Goal: Communication & Community: Answer question/provide support

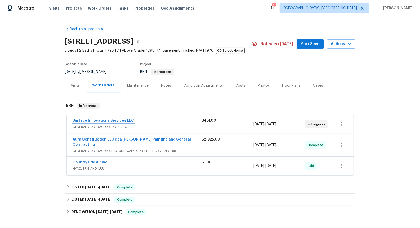
click at [84, 120] on link "Surface Innovations Services LLC" at bounding box center [104, 121] width 62 height 4
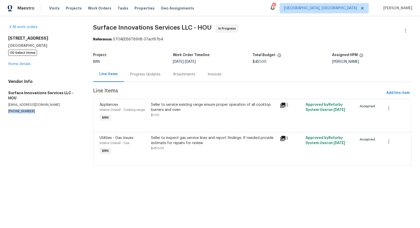
drag, startPoint x: 31, startPoint y: 106, endPoint x: 0, endPoint y: 106, distance: 31.4
click at [0, 106] on div "All work orders 16450 Havenhurst Dr Houston, TX 77059 OD Select Home Home detai…" at bounding box center [210, 98] width 420 height 164
copy p "(832) 212-3987"
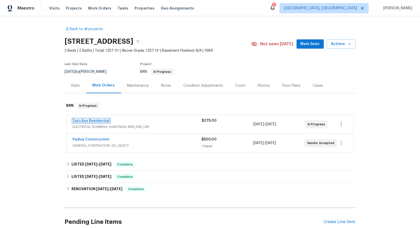
click at [99, 120] on link "Turn Key Residential" at bounding box center [91, 121] width 37 height 4
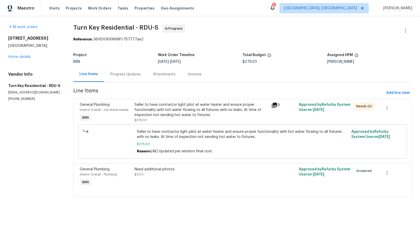
drag, startPoint x: 32, startPoint y: 101, endPoint x: 0, endPoint y: 101, distance: 32.4
click at [0, 101] on div "All work orders 2705 Ramblegate Ln Durham, NC 27705 Home details Vendor Info Tu…" at bounding box center [210, 113] width 420 height 195
copy p "(919) 805-2596"
click at [133, 70] on div "Progress Updates" at bounding box center [125, 74] width 43 height 15
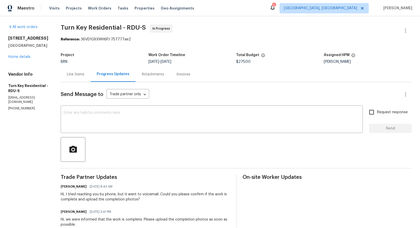
click at [84, 75] on div "Line Items" at bounding box center [76, 74] width 18 height 5
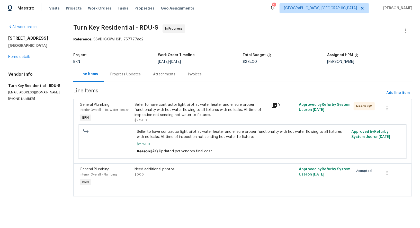
click at [120, 74] on div "Progress Updates" at bounding box center [125, 74] width 30 height 5
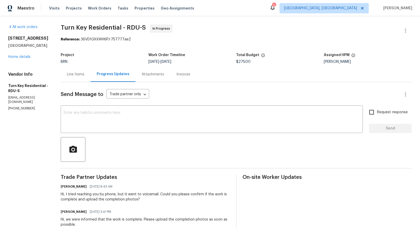
click at [84, 72] on div "Line Items" at bounding box center [76, 74] width 18 height 5
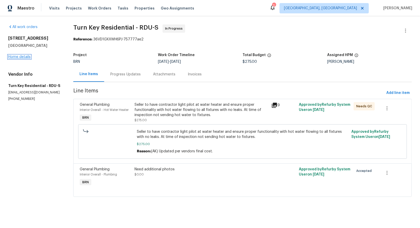
click at [23, 58] on link "Home details" at bounding box center [19, 57] width 22 height 4
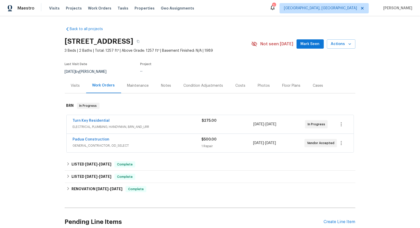
click at [85, 141] on span "Padua Construction" at bounding box center [91, 139] width 37 height 5
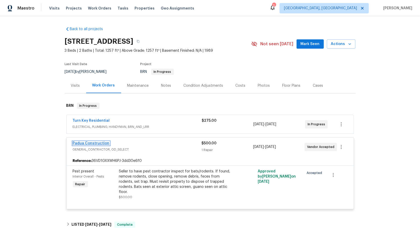
click at [87, 143] on link "Padua Construction" at bounding box center [91, 144] width 37 height 4
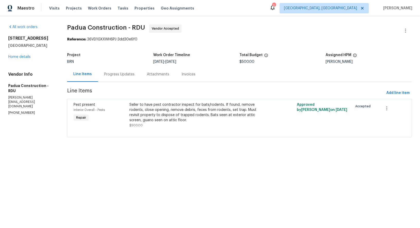
click at [106, 72] on div "Progress Updates" at bounding box center [119, 74] width 30 height 5
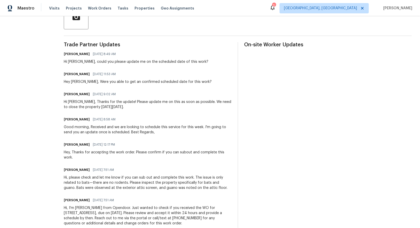
scroll to position [113, 0]
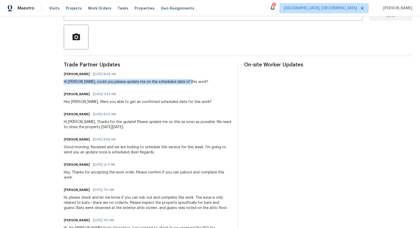
drag, startPoint x: 61, startPoint y: 80, endPoint x: 199, endPoint y: 85, distance: 138.3
click at [199, 85] on div "All work orders 2705 Ramblegate Ln Durham, NC 27705 Home details Vendor Info Pa…" at bounding box center [210, 82] width 420 height 357
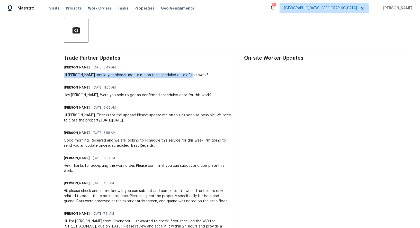
scroll to position [0, 0]
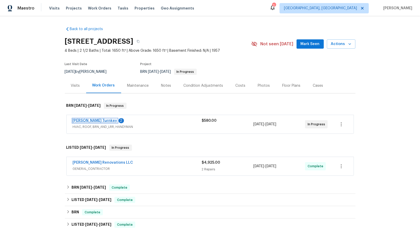
click at [88, 120] on link "Davis Turnkey" at bounding box center [95, 121] width 45 height 4
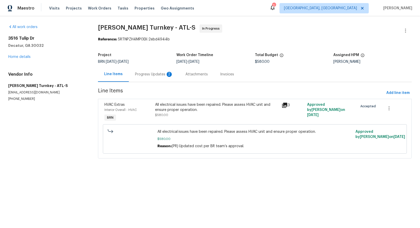
click at [135, 74] on div "Progress Updates 2" at bounding box center [154, 74] width 38 height 5
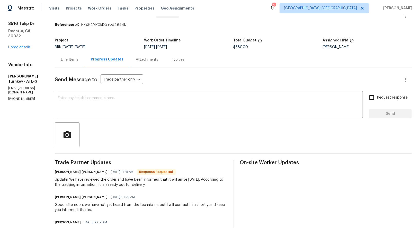
scroll to position [1, 0]
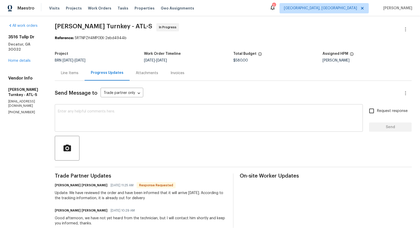
click at [93, 123] on textarea at bounding box center [209, 119] width 302 height 18
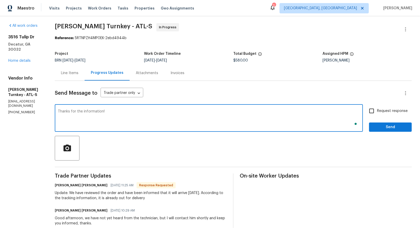
type textarea "Thanks for the information!"
click at [380, 110] on span "Request response" at bounding box center [392, 110] width 31 height 5
click at [377, 110] on input "Request response" at bounding box center [372, 111] width 11 height 11
checkbox input "true"
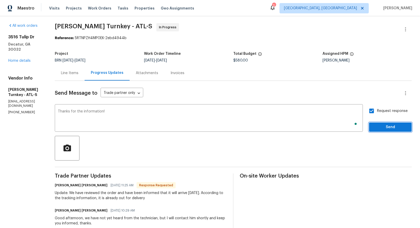
click at [390, 130] on span "Send" at bounding box center [391, 127] width 35 height 6
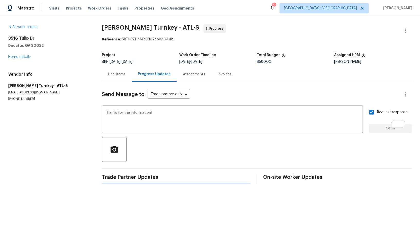
scroll to position [0, 0]
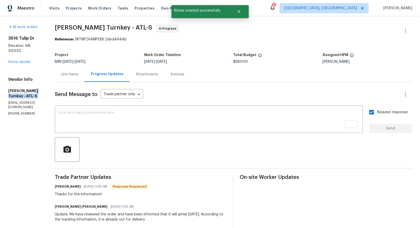
drag, startPoint x: 0, startPoint y: 89, endPoint x: 31, endPoint y: 87, distance: 30.7
drag, startPoint x: 5, startPoint y: 85, endPoint x: 33, endPoint y: 85, distance: 27.5
copy h5 "Davis Turnkey"
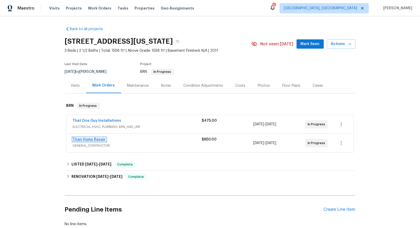
click at [84, 138] on link "Titan Home Repair" at bounding box center [89, 140] width 33 height 4
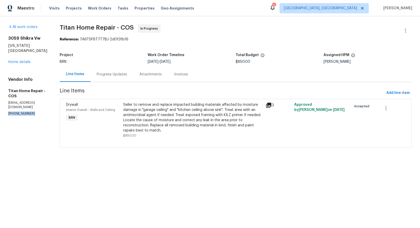
drag, startPoint x: 31, startPoint y: 109, endPoint x: 0, endPoint y: 108, distance: 31.4
click at [0, 108] on div "All work orders 3059 Shikra Vw Colorado Springs, CO 80916 Home details Vendor I…" at bounding box center [210, 89] width 420 height 146
copy p "(623) 521-7826"
click at [23, 61] on link "Home details" at bounding box center [19, 62] width 22 height 4
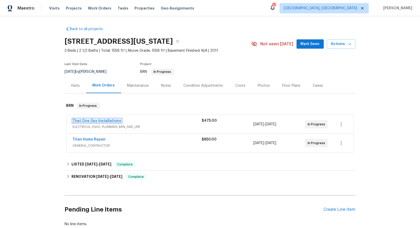
click at [101, 120] on link "That One Guy Installations" at bounding box center [97, 121] width 49 height 4
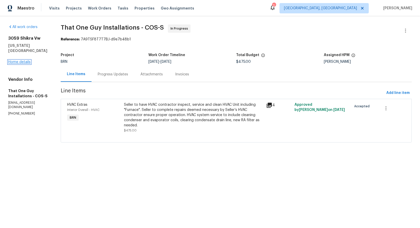
click at [15, 61] on link "Home details" at bounding box center [19, 62] width 22 height 4
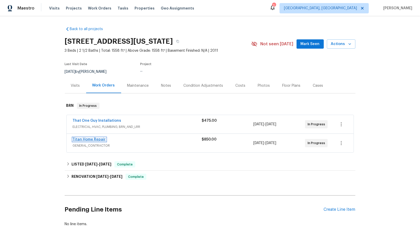
click at [88, 140] on link "Titan Home Repair" at bounding box center [89, 140] width 33 height 4
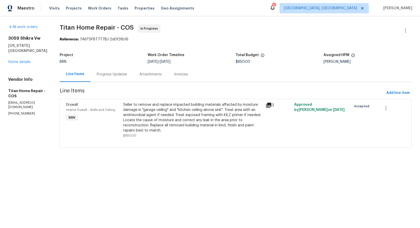
click at [106, 80] on div "Progress Updates" at bounding box center [112, 74] width 43 height 15
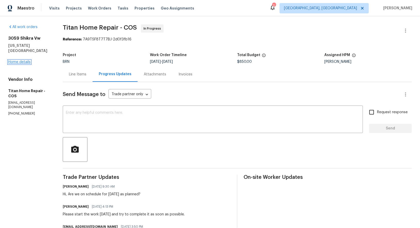
click at [16, 62] on link "Home details" at bounding box center [19, 62] width 22 height 4
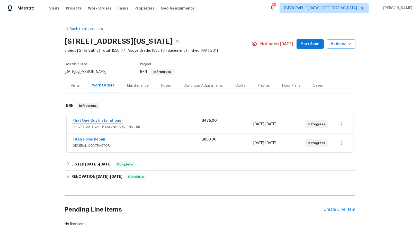
click at [93, 122] on link "That One Guy Installations" at bounding box center [97, 121] width 49 height 4
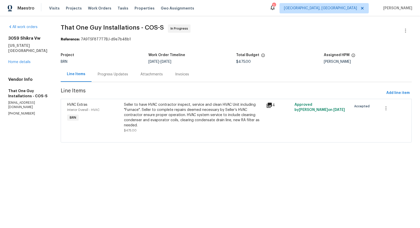
drag, startPoint x: 33, startPoint y: 111, endPoint x: 0, endPoint y: 111, distance: 33.0
click at [0, 111] on div "All work orders 3059 Shikra Vw Colorado Springs, CO 80916 Home details Vendor I…" at bounding box center [210, 86] width 420 height 141
drag, startPoint x: 33, startPoint y: 109, endPoint x: 0, endPoint y: 108, distance: 33.2
click at [0, 108] on div "All work orders 3059 Shikra Vw Colorado Springs, CO 80916 Home details Vendor I…" at bounding box center [210, 86] width 420 height 141
copy p "(720) 242-7334"
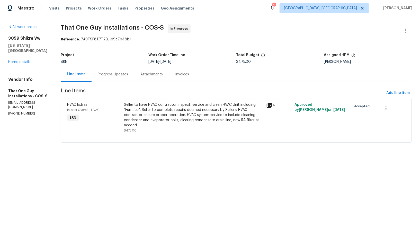
click at [113, 84] on section "That One Guy Installations - COS-S In Progress Reference: 7A9TSF8T7T7BJ-d9e7b48…" at bounding box center [236, 86] width 351 height 124
click at [114, 76] on div "Progress Updates" at bounding box center [113, 74] width 30 height 5
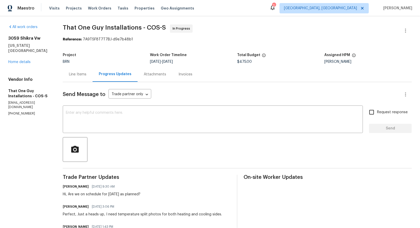
click at [76, 74] on div "Line Items" at bounding box center [78, 74] width 18 height 5
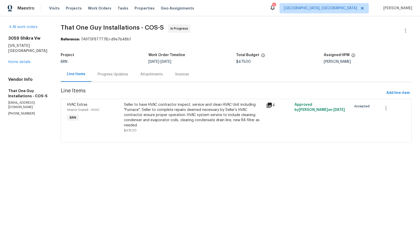
click at [107, 76] on div "Progress Updates" at bounding box center [113, 74] width 30 height 5
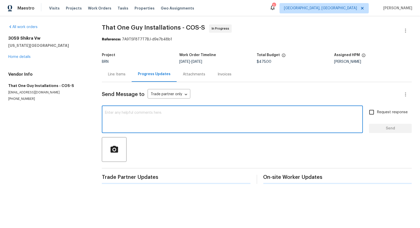
click at [119, 118] on textarea at bounding box center [232, 120] width 255 height 18
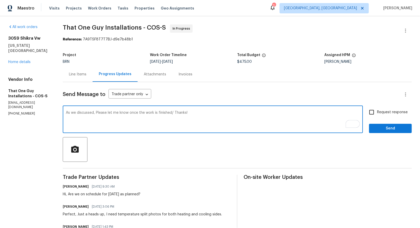
click at [171, 111] on textarea "As we discussed, Please let me know once the work is finished/ Thanks!" at bounding box center [213, 120] width 294 height 18
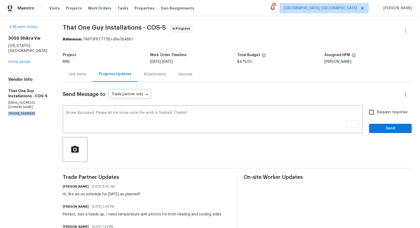
drag, startPoint x: 32, startPoint y: 111, endPoint x: 0, endPoint y: 111, distance: 32.4
click at [0, 111] on div "All work orders 3059 Shikra Vw Colorado Springs, CO 80916 Home details Vendor I…" at bounding box center [210, 151] width 420 height 271
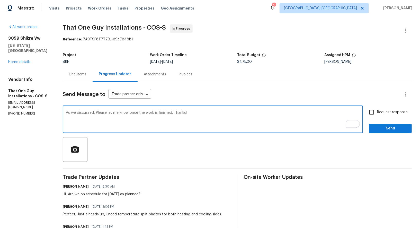
click at [92, 113] on textarea "As we discussed, Please let me know once the work is finished. Thanks!" at bounding box center [213, 120] width 294 height 18
paste textarea "1116 Marlee Cir, Copperas Cove, TX 76522"
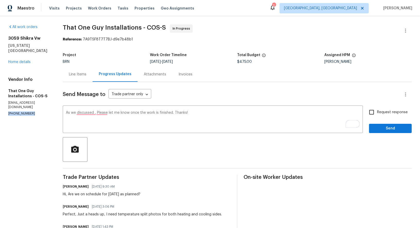
drag, startPoint x: 32, startPoint y: 108, endPoint x: 0, endPoint y: 108, distance: 31.9
click at [0, 108] on div "All work orders 3059 Shikra Vw Colorado Springs, CO 80916 Home details Vendor I…" at bounding box center [210, 151] width 420 height 271
copy p "(720) 242-7334"
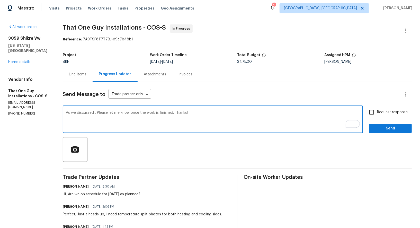
click at [94, 112] on textarea "As we discussed , Please let me know once the work is finished. Thanks!" at bounding box center [213, 120] width 294 height 18
paste textarea "(720) 242-7334"
click at [94, 114] on textarea "As we discussed(720) 242-7334, Please let me know once the work is finished. Th…" at bounding box center [213, 120] width 294 height 18
type textarea "As we discussed (720) 242-7334, Please let me know once the work is finished. T…"
click at [374, 116] on input "Request response" at bounding box center [372, 112] width 11 height 11
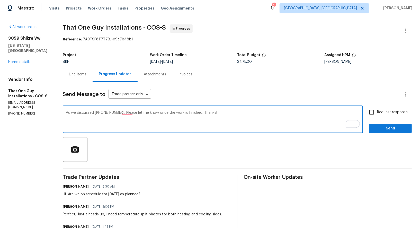
checkbox input "true"
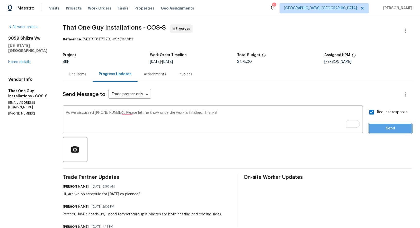
click at [382, 128] on span "Send" at bounding box center [391, 128] width 35 height 6
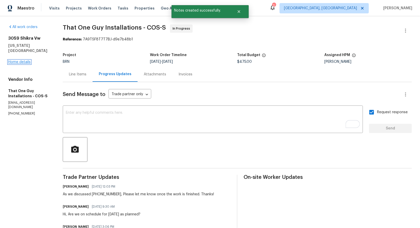
click at [23, 62] on link "Home details" at bounding box center [19, 62] width 22 height 4
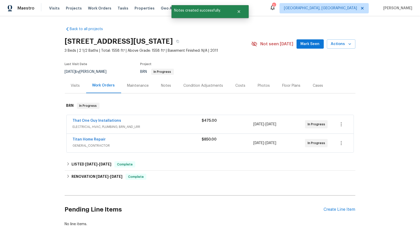
click at [90, 137] on span "Titan Home Repair" at bounding box center [89, 139] width 33 height 5
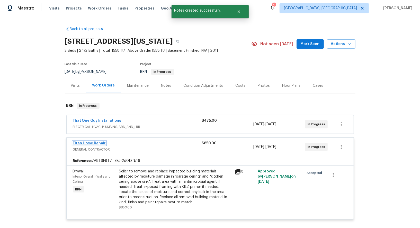
click at [89, 142] on link "Titan Home Repair" at bounding box center [89, 144] width 33 height 4
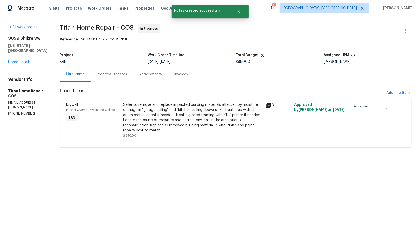
click at [101, 65] on div "Project BRN Work Order Timeline 9/10/2025 - 9/11/2025 Total Budget $850.00 Assi…" at bounding box center [236, 58] width 352 height 16
click at [103, 75] on div "Progress Updates" at bounding box center [112, 74] width 30 height 5
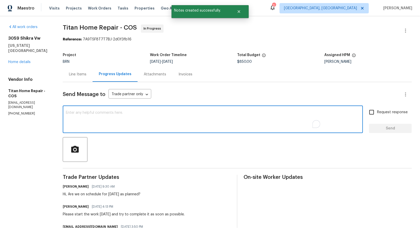
click at [117, 118] on textarea "To enrich screen reader interactions, please activate Accessibility in Grammarl…" at bounding box center [213, 120] width 294 height 18
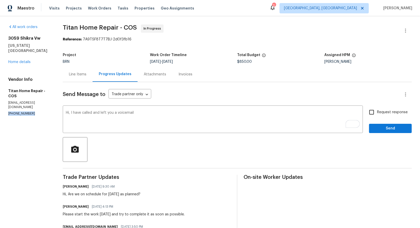
drag, startPoint x: 33, startPoint y: 108, endPoint x: 0, endPoint y: 110, distance: 33.0
click at [0, 109] on div "All work orders 3059 Shikra Vw Colorado Springs, CO 80916 Home details Vendor I…" at bounding box center [210, 194] width 420 height 356
copy p "(623) 521-7826"
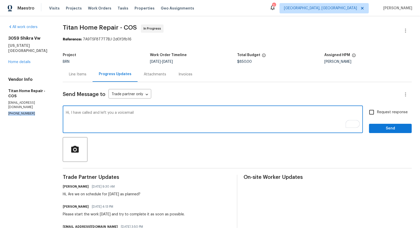
click at [145, 114] on textarea "Hi, I have called and left you a voicemail" at bounding box center [213, 120] width 294 height 18
paste textarea "(623) 521-7826"
type textarea "Hi, I have called and left you a voicemail (623) 521-7826, Please confirm if yo…"
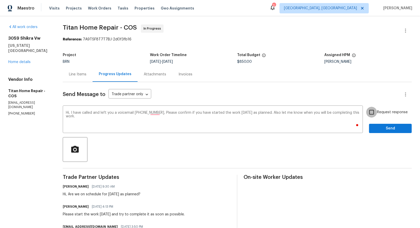
click at [369, 109] on input "Request response" at bounding box center [372, 112] width 11 height 11
checkbox input "true"
click at [382, 124] on button "Send" at bounding box center [390, 129] width 43 height 10
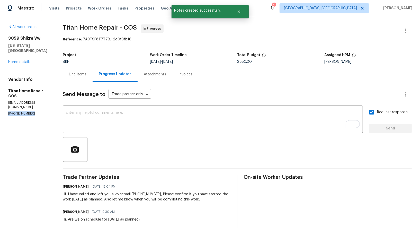
drag, startPoint x: 32, startPoint y: 109, endPoint x: 0, endPoint y: 108, distance: 32.5
click at [0, 109] on div "All work orders 3059 Shikra Vw Colorado Springs, CO 80916 Home details Vendor I…" at bounding box center [210, 207] width 420 height 382
copy p "(623) 521-7826"
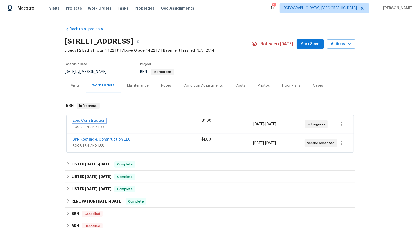
click at [92, 122] on link "Epic Construction" at bounding box center [89, 121] width 33 height 4
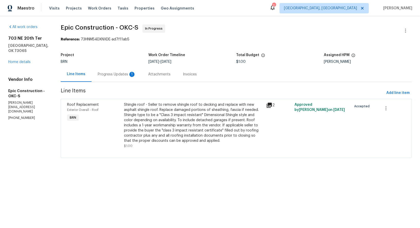
click at [125, 73] on div "Progress Updates 1" at bounding box center [117, 74] width 50 height 15
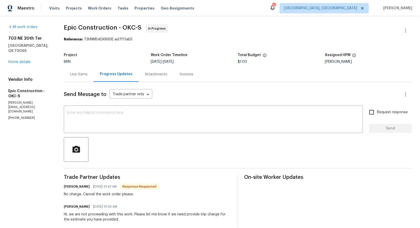
click at [75, 77] on div "Line Items" at bounding box center [79, 74] width 30 height 15
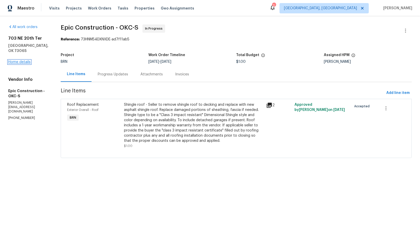
click at [20, 64] on link "Home details" at bounding box center [19, 62] width 22 height 4
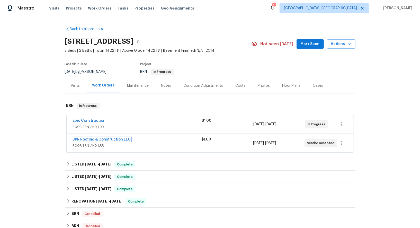
click at [93, 138] on link "BPR Roofing & Construction LLC" at bounding box center [102, 140] width 58 height 4
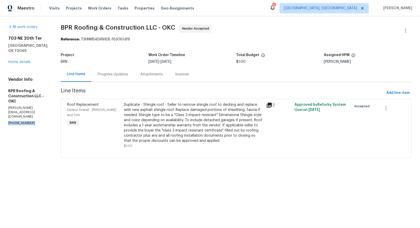
drag, startPoint x: 32, startPoint y: 109, endPoint x: 0, endPoint y: 109, distance: 31.7
click at [0, 109] on div "All work orders [STREET_ADDRESS] Home details Vendor Info BPR Roofing & Constru…" at bounding box center [210, 94] width 420 height 156
copy p "[PHONE_NUMBER]"
click at [106, 73] on div "Progress Updates" at bounding box center [113, 74] width 30 height 5
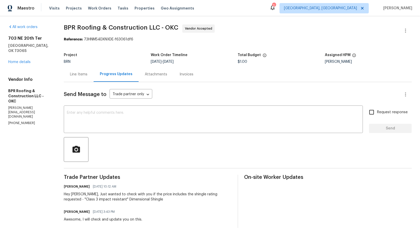
click at [77, 77] on div "Line Items" at bounding box center [79, 74] width 30 height 15
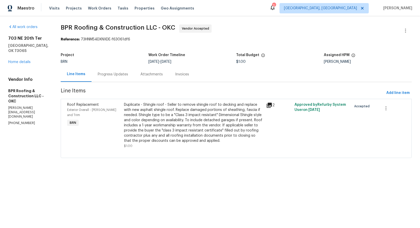
click at [115, 76] on div "Progress Updates" at bounding box center [113, 74] width 30 height 5
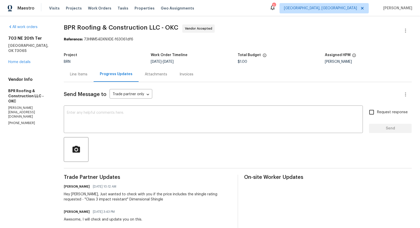
click at [76, 77] on div "Line Items" at bounding box center [79, 74] width 30 height 15
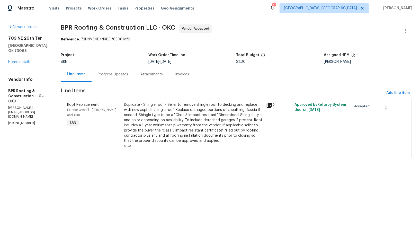
click at [115, 71] on div "Progress Updates" at bounding box center [113, 74] width 43 height 15
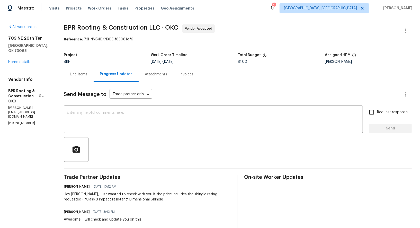
click at [79, 72] on div "Line Items" at bounding box center [79, 74] width 18 height 5
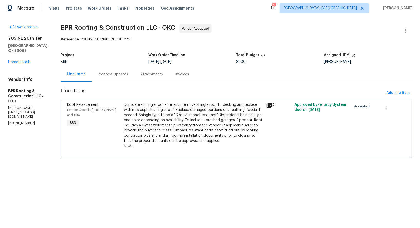
click at [105, 73] on div "Progress Updates" at bounding box center [113, 74] width 30 height 5
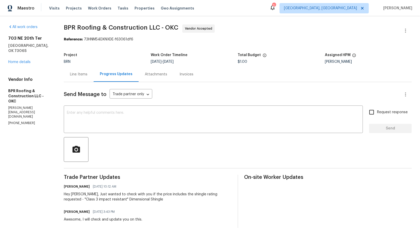
click at [75, 70] on div "Line Items" at bounding box center [79, 74] width 30 height 15
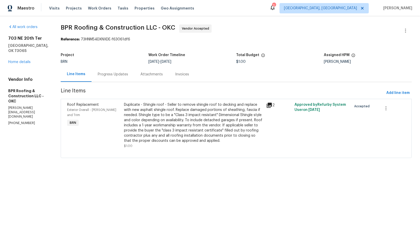
click at [182, 115] on div "Duplicate - Shingle roof - Seller to remove shingle roof to decking and replace…" at bounding box center [193, 122] width 139 height 41
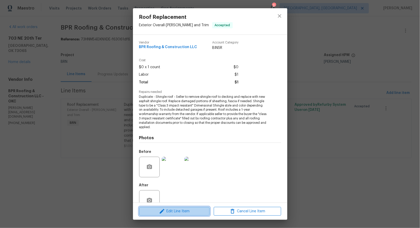
click at [189, 211] on span "Edit Line Item" at bounding box center [174, 211] width 67 height 6
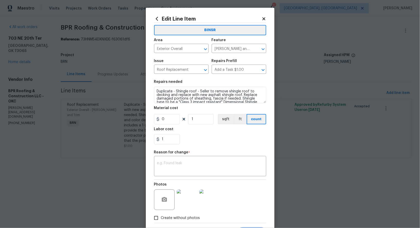
click at [166, 145] on section "Repairs needed Duplicate - Shingle roof - Seller to remove shingle roof to deck…" at bounding box center [210, 112] width 112 height 71
click at [166, 143] on input "1" at bounding box center [167, 139] width 26 height 10
paste input "8384.00"
type input "8384"
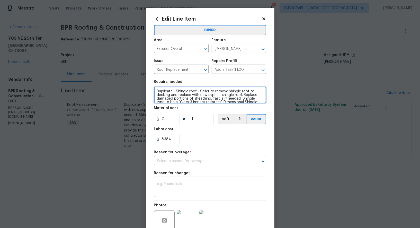
drag, startPoint x: 176, startPoint y: 92, endPoint x: 140, endPoint y: 90, distance: 35.8
click at [140, 90] on div "Edit Line Item BINSR Area Exterior Overall ​ Feature [PERSON_NAME] and Trim ​ I…" at bounding box center [210, 114] width 420 height 228
type textarea "Shingle roof - Seller to remove shingle roof to decking and replace with new as…"
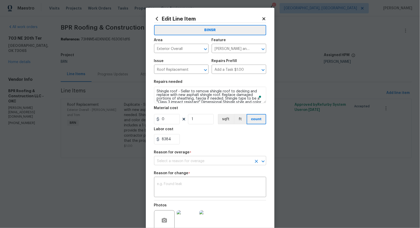
click at [208, 162] on input "text" at bounding box center [203, 161] width 98 height 8
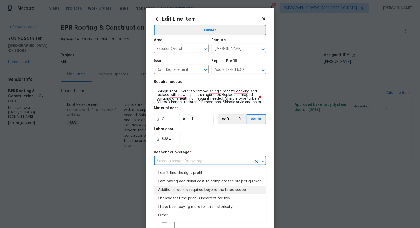
click at [199, 193] on li "Additional work is required beyond the listed scope" at bounding box center [210, 190] width 112 height 8
type input "Additional work is required beyond the listed scope"
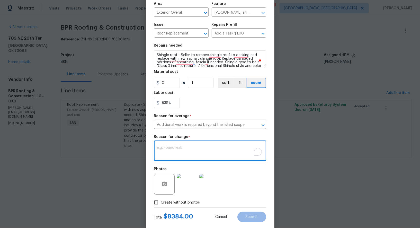
click at [181, 153] on textarea "To enrich screen reader interactions, please activate Accessibility in Grammarl…" at bounding box center [210, 151] width 106 height 11
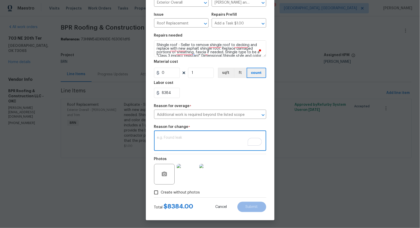
click at [190, 143] on textarea "To enrich screen reader interactions, please activate Accessibility in Grammarl…" at bounding box center [210, 141] width 106 height 11
paste textarea "(PR) Updated cost per BR team’s approval."
type textarea "(PR) Updated cost per BR team’s approval."
click at [252, 205] on button "Submit" at bounding box center [252, 207] width 29 height 10
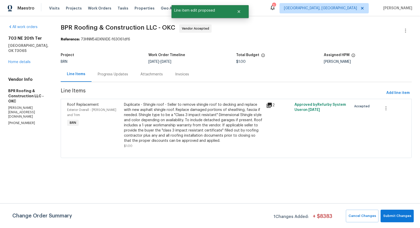
scroll to position [0, 0]
click at [401, 223] on div "Change Order Summary 1 Changes Added: + $ 8383 Cancel Changes Submit Changes" at bounding box center [210, 215] width 420 height 25
click at [396, 219] on span "Submit Changes" at bounding box center [398, 216] width 28 height 6
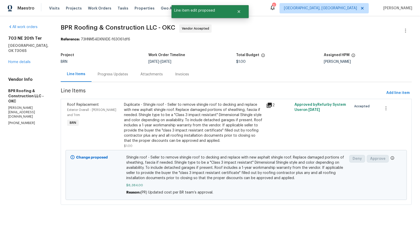
click at [107, 67] on div "Progress Updates" at bounding box center [113, 74] width 43 height 15
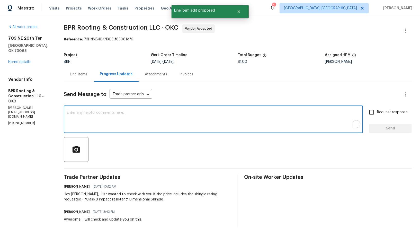
click at [114, 114] on textarea "To enrich screen reader interactions, please activate Accessibility in Grammarl…" at bounding box center [213, 120] width 293 height 18
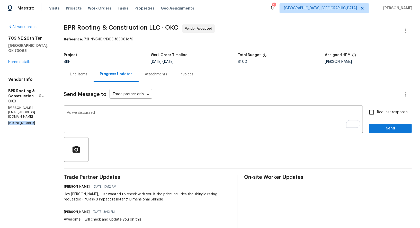
drag, startPoint x: 33, startPoint y: 106, endPoint x: 0, endPoint y: 106, distance: 33.0
click at [0, 106] on div "All work orders [STREET_ADDRESS] Home details Vendor Info BPR Roofing & Constru…" at bounding box center [210, 204] width 420 height 376
copy p "[PHONE_NUMBER]"
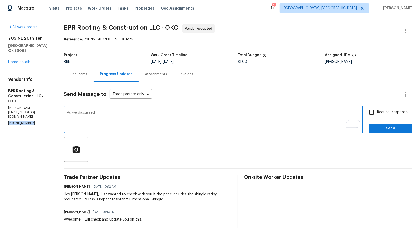
click at [109, 115] on textarea "As we discussed" at bounding box center [213, 120] width 293 height 18
paste textarea "[PHONE_NUMBER]"
type textarea "As we discussed [PHONE_NUMBER], I have updated the cost. Please check and let m…"
click at [374, 114] on input "Request response" at bounding box center [372, 112] width 11 height 11
checkbox input "true"
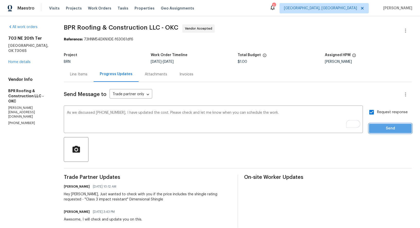
click at [381, 128] on span "Send" at bounding box center [391, 128] width 35 height 6
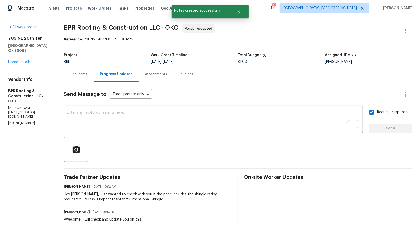
click at [84, 75] on div "Line Items" at bounding box center [79, 74] width 18 height 5
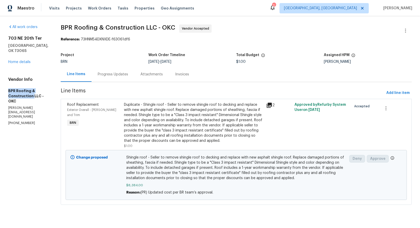
drag, startPoint x: 8, startPoint y: 84, endPoint x: 32, endPoint y: 90, distance: 24.8
click at [32, 90] on div "All work orders [STREET_ADDRESS] Home details Vendor Info BPR Roofing & Constru…" at bounding box center [210, 117] width 420 height 203
copy h5 "BPR Roofing & Construction"
click at [22, 59] on div "[STREET_ADDRESS] Home details" at bounding box center [28, 50] width 40 height 29
click at [21, 60] on link "Home details" at bounding box center [19, 62] width 22 height 4
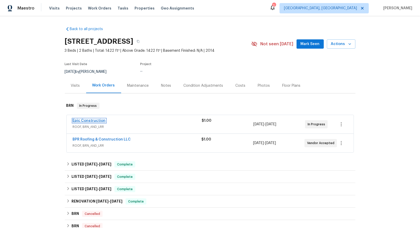
click at [83, 120] on link "Epic Construction" at bounding box center [89, 121] width 33 height 4
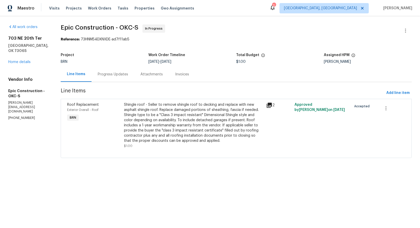
click at [111, 72] on div "Progress Updates" at bounding box center [113, 74] width 30 height 5
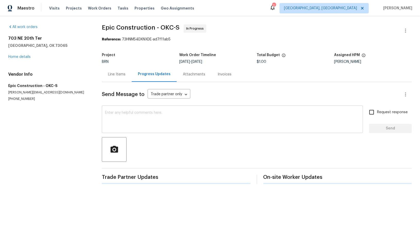
click at [149, 126] on textarea at bounding box center [232, 120] width 255 height 18
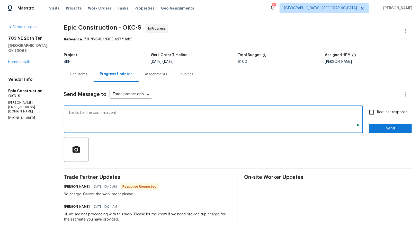
type textarea "Thanks for the confirmation!"
click at [379, 113] on span "Request response" at bounding box center [392, 112] width 31 height 5
click at [377, 113] on input "Request response" at bounding box center [372, 112] width 11 height 11
checkbox input "true"
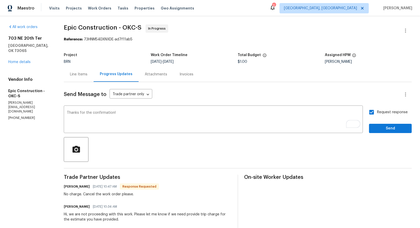
click at [384, 121] on div "Request response Send" at bounding box center [390, 120] width 43 height 26
click at [382, 124] on button "Send" at bounding box center [390, 129] width 43 height 10
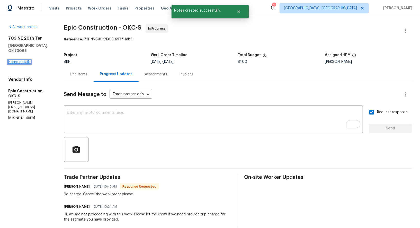
click at [19, 60] on link "Home details" at bounding box center [19, 62] width 22 height 4
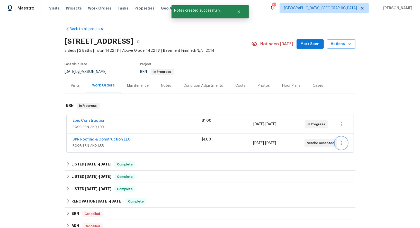
click at [346, 144] on button "button" at bounding box center [341, 143] width 12 height 12
click at [346, 169] on li "Delete" at bounding box center [363, 168] width 56 height 8
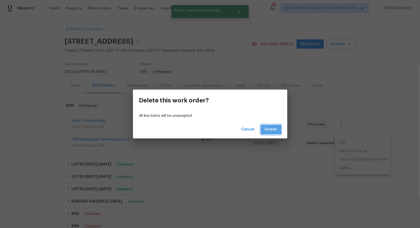
click at [264, 130] on button "Delete" at bounding box center [271, 130] width 20 height 10
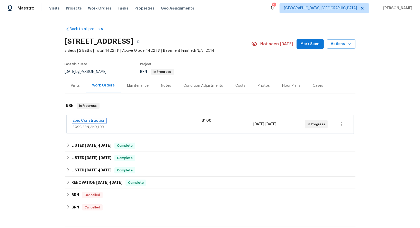
click at [89, 120] on link "Epic Construction" at bounding box center [89, 121] width 33 height 4
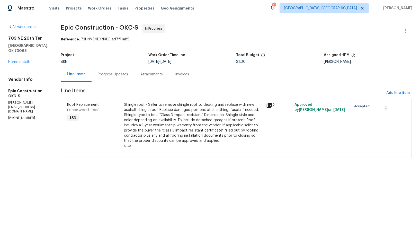
click at [107, 72] on div "Progress Updates" at bounding box center [113, 74] width 30 height 5
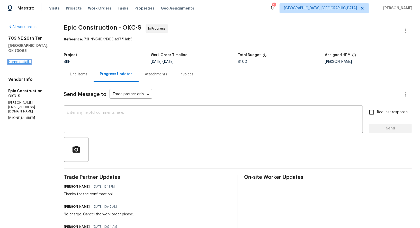
click at [27, 60] on link "Home details" at bounding box center [19, 62] width 22 height 4
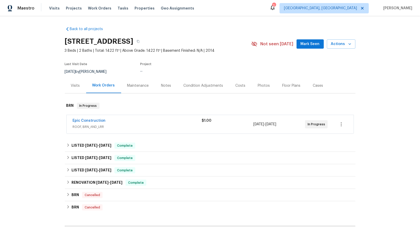
scroll to position [154, 0]
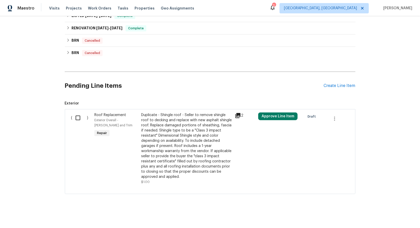
click at [161, 128] on div "Duplicate - Shingle roof - Seller to remove shingle roof to decking and replace…" at bounding box center [186, 146] width 91 height 67
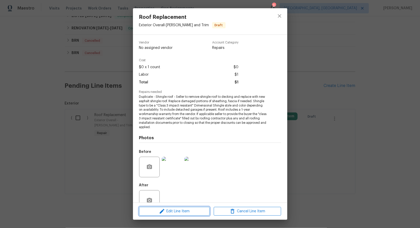
click at [182, 212] on span "Edit Line Item" at bounding box center [174, 211] width 67 height 6
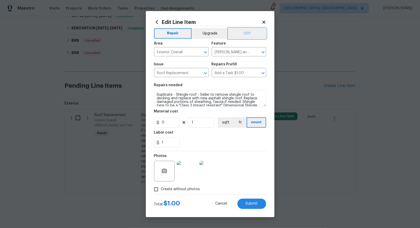
click at [248, 34] on button "BRN" at bounding box center [248, 33] width 38 height 10
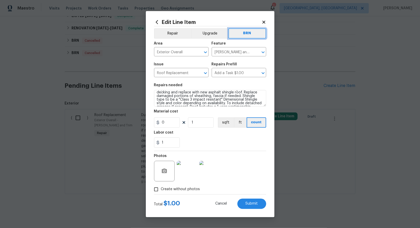
scroll to position [0, 0]
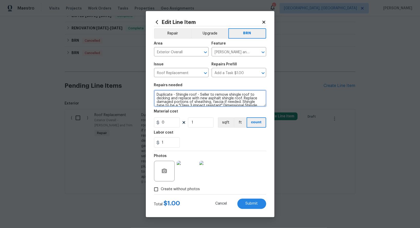
drag, startPoint x: 177, startPoint y: 95, endPoint x: 133, endPoint y: 96, distance: 43.8
click at [133, 96] on div "Edit Line Item Repair Upgrade BRN Area Exterior Overall ​ Feature [PERSON_NAME]…" at bounding box center [210, 114] width 420 height 228
type textarea "Shingle roof - Seller to remove shingle roof to decking and replace with new as…"
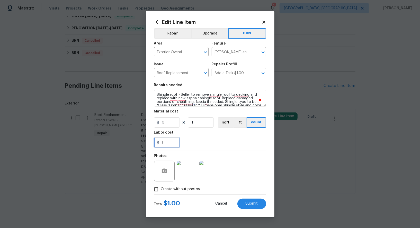
click at [173, 139] on input "1" at bounding box center [167, 142] width 26 height 10
paste input "8384.00"
type input "8384"
click at [248, 203] on form "Repair Upgrade BRN Area Exterior Overall ​ Feature Eaves and Trim ​ Issue Roof …" at bounding box center [210, 117] width 112 height 183
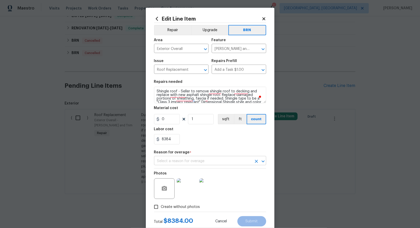
click at [205, 160] on input "text" at bounding box center [203, 161] width 98 height 8
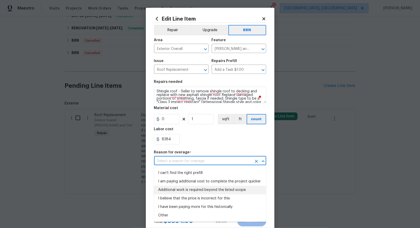
click at [202, 189] on li "Additional work is required beyond the listed scope" at bounding box center [210, 190] width 112 height 8
type input "Additional work is required beyond the listed scope"
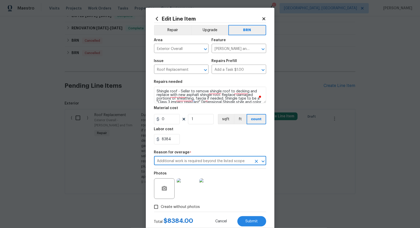
scroll to position [14, 0]
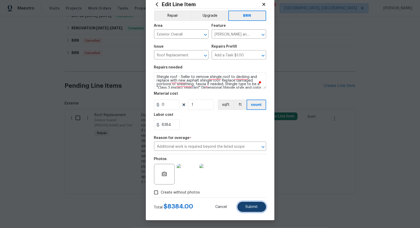
click at [252, 206] on span "Submit" at bounding box center [252, 207] width 12 height 4
type textarea "Shingle roof - Seller to remove shingle roof to decking and replace with new as…"
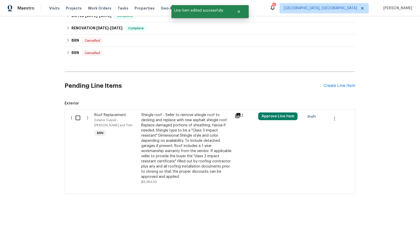
click at [180, 142] on div "Shingle roof - Seller to remove shingle roof to decking and replace with new as…" at bounding box center [186, 146] width 91 height 67
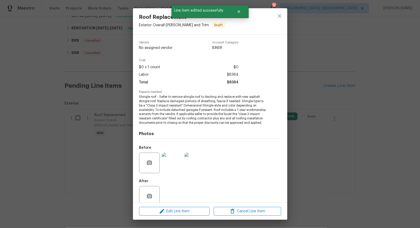
click at [79, 119] on div "Roof Replacement Exterior Overall - Eaves and Trim Draft Vendor No assigned ven…" at bounding box center [210, 114] width 420 height 228
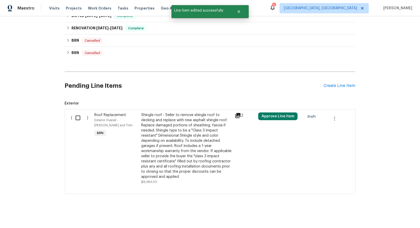
click at [81, 116] on input "checkbox" at bounding box center [80, 118] width 15 height 11
checkbox input "true"
click at [380, 214] on span "Create Work Order" at bounding box center [391, 215] width 34 height 6
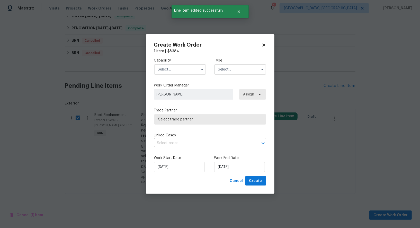
click at [188, 74] on input "text" at bounding box center [180, 69] width 52 height 10
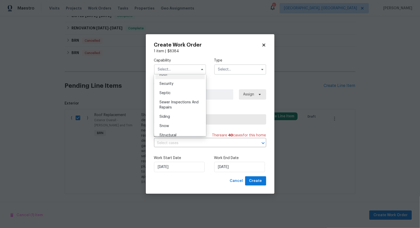
scroll to position [523, 0]
click at [170, 85] on div "Roof" at bounding box center [180, 82] width 49 height 9
type input "Roof"
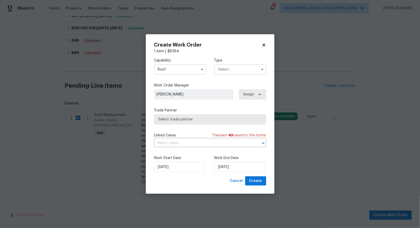
click at [225, 72] on input "text" at bounding box center [240, 69] width 52 height 10
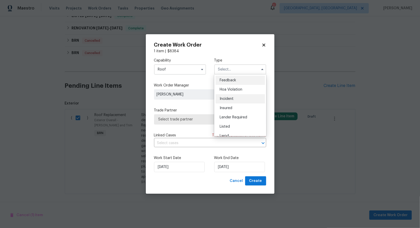
scroll to position [61, 0]
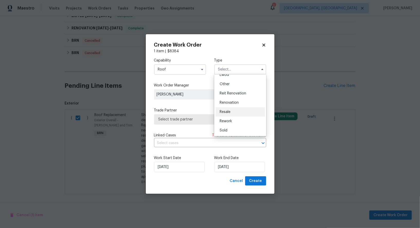
click at [231, 113] on div "Resale" at bounding box center [240, 111] width 49 height 9
type input "Resale"
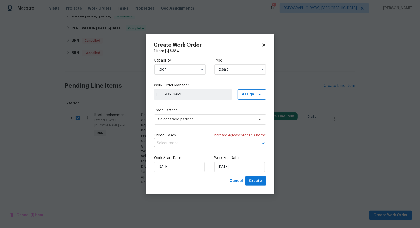
scroll to position [0, 0]
click at [207, 120] on span "Select trade partner" at bounding box center [207, 119] width 96 height 5
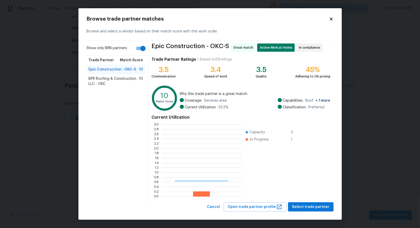
scroll to position [72, 80]
click at [137, 80] on span "BPR Roofing & Construction LLC - OKC" at bounding box center [114, 81] width 50 height 10
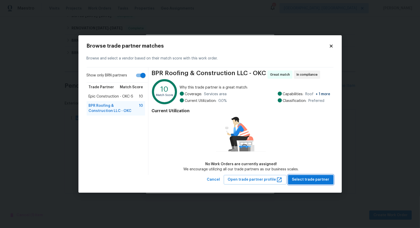
click at [313, 181] on span "Select trade partner" at bounding box center [310, 180] width 37 height 6
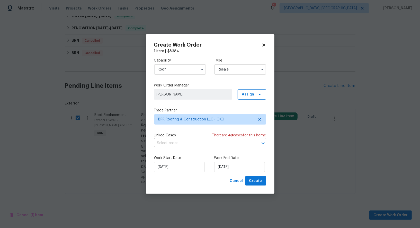
click at [189, 139] on div "Linked Cases There are 40 case s for this home ​" at bounding box center [210, 140] width 112 height 14
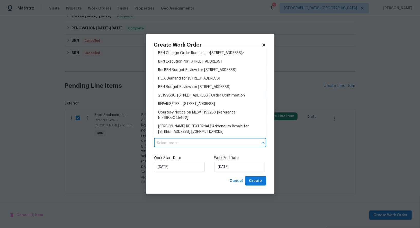
click at [189, 142] on input "text" at bounding box center [203, 143] width 98 height 8
click at [188, 66] on li "BRN Execution for 703 NE 20th Ter, Newcastle, OK 73065" at bounding box center [210, 61] width 112 height 8
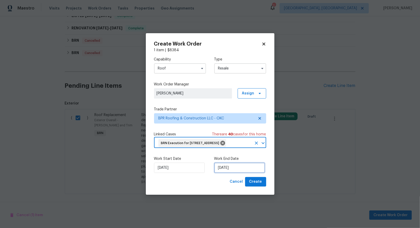
click at [230, 171] on input "10/09/2025" at bounding box center [239, 168] width 51 height 10
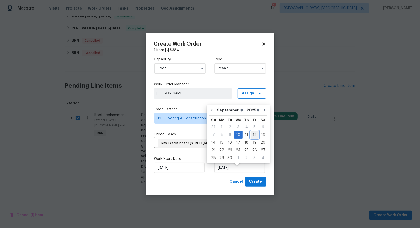
click at [253, 134] on div "12" at bounding box center [255, 134] width 8 height 7
type input "12/09/2025"
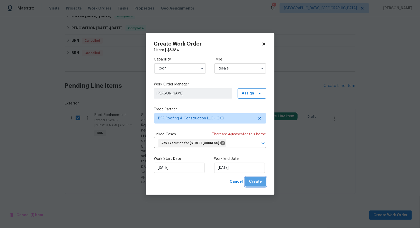
click at [255, 184] on span "Create" at bounding box center [255, 182] width 13 height 6
checkbox input "false"
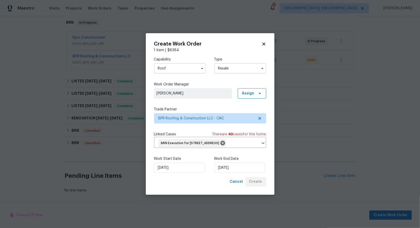
scroll to position [82, 0]
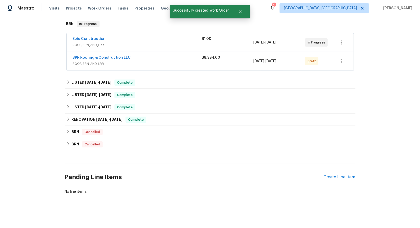
click at [105, 59] on span "BPR Roofing & Construction LLC" at bounding box center [102, 57] width 58 height 5
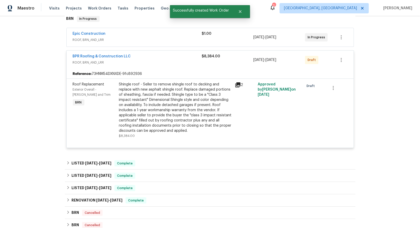
scroll to position [0, 0]
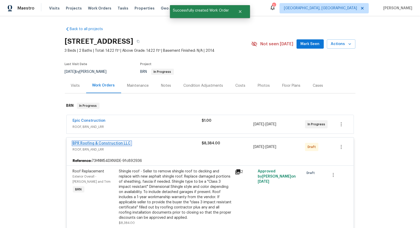
click at [115, 142] on link "BPR Roofing & Construction LLC" at bounding box center [102, 144] width 58 height 4
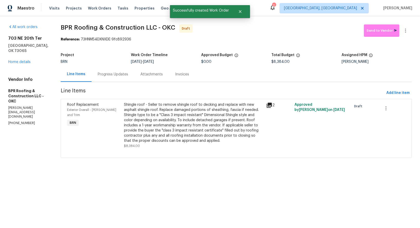
click at [98, 68] on div "Progress Updates" at bounding box center [113, 74] width 43 height 15
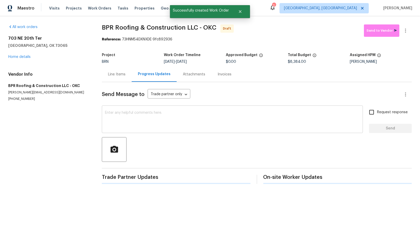
click at [156, 128] on textarea at bounding box center [232, 120] width 255 height 18
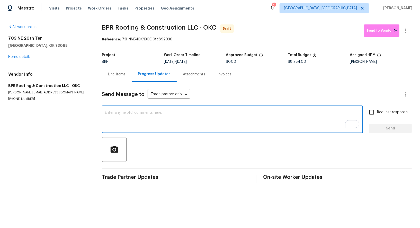
click at [182, 119] on textarea "To enrich screen reader interactions, please activate Accessibility in Grammarl…" at bounding box center [232, 120] width 255 height 18
paste textarea "Hi, I'm Padmapriya from Opendoor. Just wanted to check if you received the WO f…"
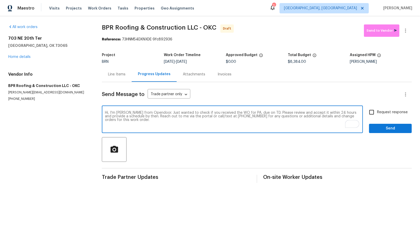
click at [250, 112] on textarea "Hi, I'm Padmapriya from Opendoor. Just wanted to check if you received the WO f…" at bounding box center [232, 120] width 255 height 18
paste textarea "703 NE 20th Ter, Newcastle, OK 73065"
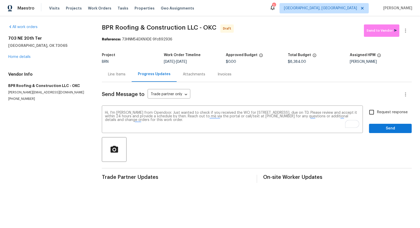
drag, startPoint x: 185, startPoint y: 61, endPoint x: 207, endPoint y: 61, distance: 22.4
click at [207, 61] on div "9/10/2025 - 9/12/2025" at bounding box center [195, 62] width 62 height 4
copy span "9/12/2025"
click at [330, 113] on textarea "Hi, I'm Padmapriya from Opendoor. Just wanted to check if you received the WO f…" at bounding box center [232, 120] width 255 height 18
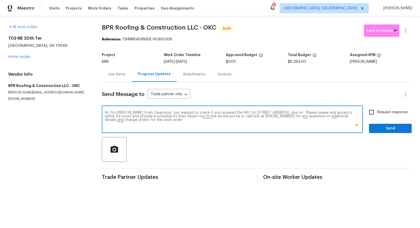
paste textarea "9/12/2025"
type textarea "Hi, I'm Padmapriya from Opendoor. Just wanted to check if you received the WO f…"
click at [371, 114] on input "Request response" at bounding box center [372, 112] width 11 height 11
checkbox input "true"
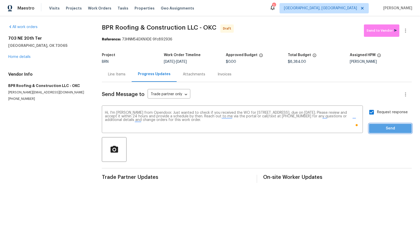
click at [380, 126] on span "Send" at bounding box center [391, 128] width 35 height 6
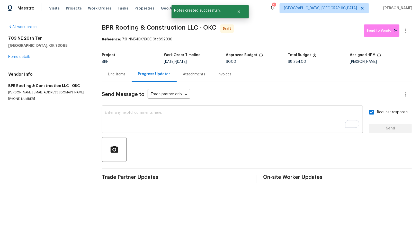
click at [121, 124] on textarea "To enrich screen reader interactions, please activate Accessibility in Grammarl…" at bounding box center [232, 120] width 255 height 18
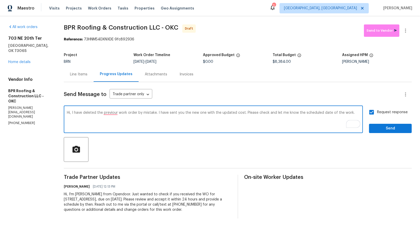
click at [286, 118] on textarea "Hi, I have deleted the previour work order by mistake. I have sent you the new …" at bounding box center [213, 120] width 293 height 18
type textarea "Hi, I have deleted the previour work order by mistake. I have sent you the new …"
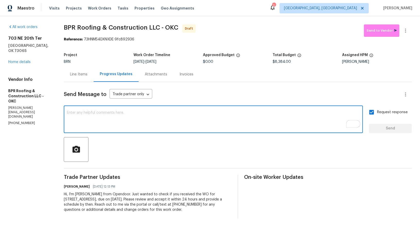
paste textarea "Hi, I accidentally deleted the previous work order. I’ve sent you the new one w…"
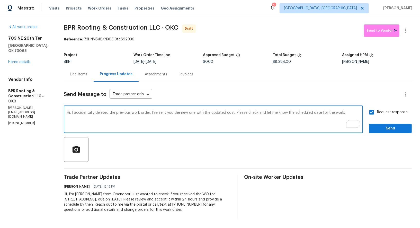
type textarea "Hi, I accidentally deleted the previous work order. I’ve sent you the new one w…"
click at [371, 112] on input "Request response" at bounding box center [372, 112] width 11 height 11
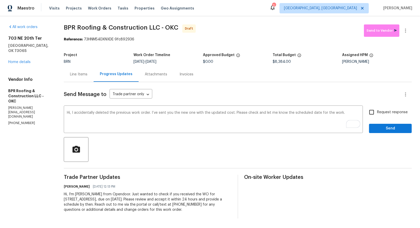
click at [371, 112] on input "Request response" at bounding box center [372, 112] width 11 height 11
checkbox input "true"
click at [375, 122] on div "Request response Send" at bounding box center [390, 120] width 43 height 26
click at [376, 125] on span "Send" at bounding box center [391, 128] width 35 height 6
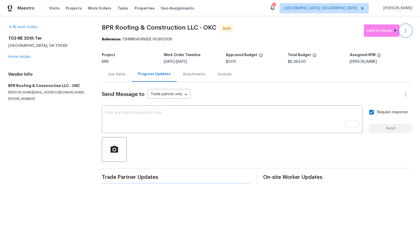
click at [406, 31] on icon "button" at bounding box center [406, 31] width 1 height 4
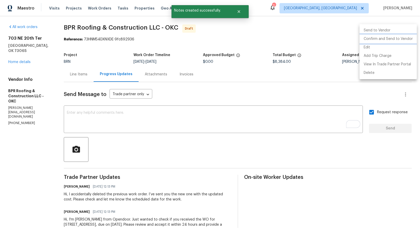
click at [400, 40] on li "Confirm and Send to Vendor" at bounding box center [388, 39] width 57 height 8
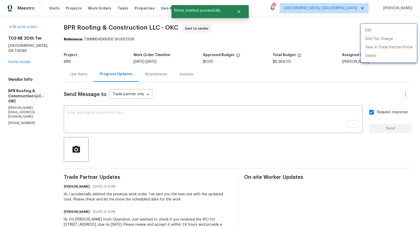
click at [76, 76] on div at bounding box center [210, 114] width 420 height 228
click at [76, 76] on div "Line Items" at bounding box center [79, 74] width 18 height 5
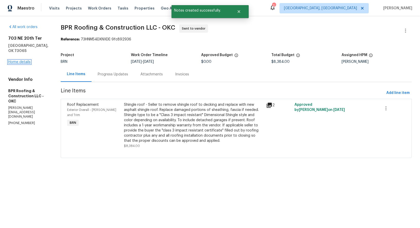
click at [21, 60] on link "Home details" at bounding box center [19, 62] width 22 height 4
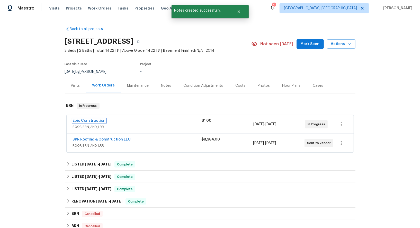
click at [89, 120] on link "Epic Construction" at bounding box center [89, 121] width 33 height 4
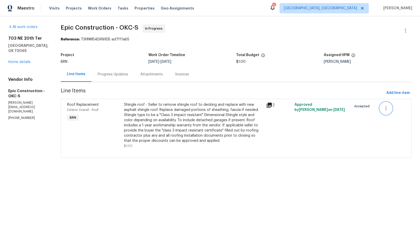
click at [386, 108] on icon "button" at bounding box center [386, 108] width 1 height 4
click at [385, 116] on div at bounding box center [210, 114] width 420 height 228
click at [385, 112] on button "button" at bounding box center [386, 108] width 12 height 12
click at [106, 73] on div at bounding box center [210, 114] width 420 height 228
click at [106, 73] on div "Progress Updates" at bounding box center [113, 74] width 30 height 5
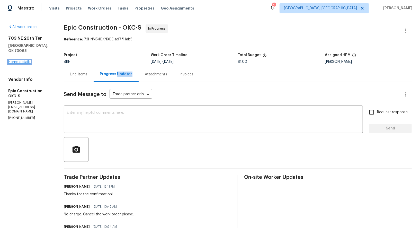
click at [22, 60] on link "Home details" at bounding box center [19, 62] width 22 height 4
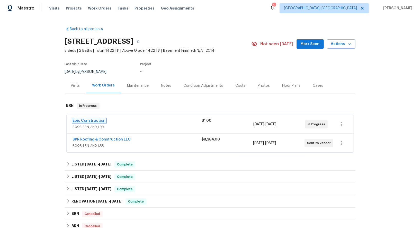
click at [89, 119] on link "Epic Construction" at bounding box center [89, 121] width 33 height 4
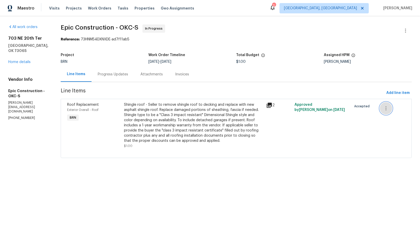
click at [389, 108] on button "button" at bounding box center [386, 108] width 12 height 12
click at [388, 110] on li "Cancel" at bounding box center [390, 108] width 20 height 8
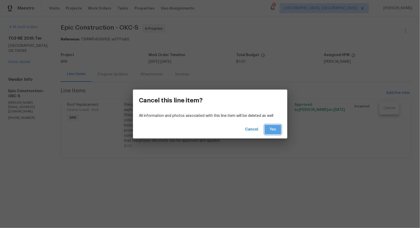
click at [271, 130] on span "Yes" at bounding box center [273, 129] width 8 height 6
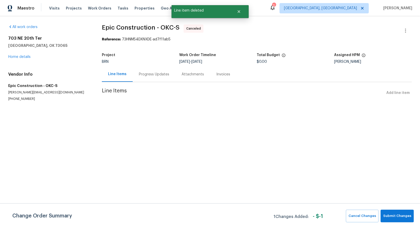
click at [17, 67] on div "All work orders 703 NE 20th Ter Newcastle, OK 73065 Home details Vendor Info Ep…" at bounding box center [48, 62] width 81 height 77
click at [403, 218] on span "Submit Changes" at bounding box center [398, 216] width 28 height 6
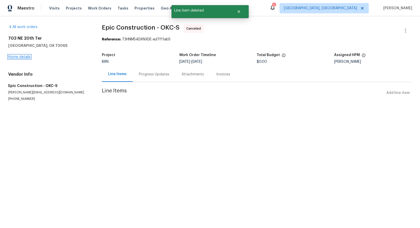
click at [17, 57] on link "Home details" at bounding box center [19, 57] width 22 height 4
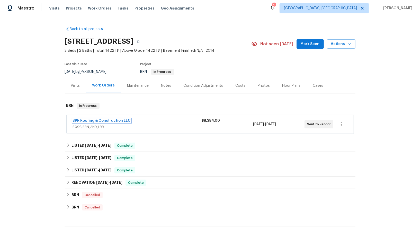
click at [103, 120] on link "BPR Roofing & Construction LLC" at bounding box center [102, 121] width 58 height 4
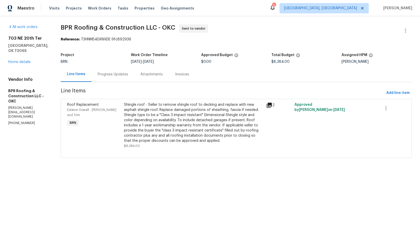
click at [116, 80] on div "Progress Updates" at bounding box center [113, 74] width 43 height 15
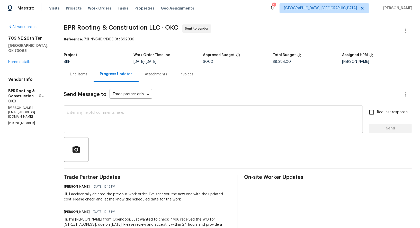
scroll to position [24, 0]
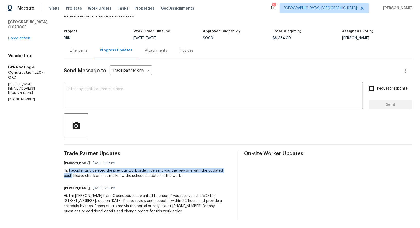
drag, startPoint x: 68, startPoint y: 170, endPoint x: 230, endPoint y: 172, distance: 161.7
click at [230, 172] on div "Hi, I accidentally deleted the previous work order. I’ve sent you the new one w…" at bounding box center [148, 173] width 168 height 10
copy div "I accidentally deleted the previous work order. I’ve sent you the new one with …"
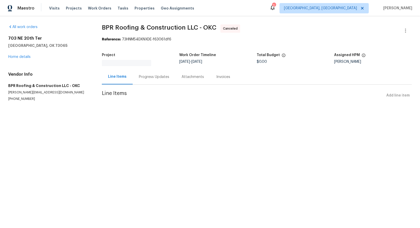
click at [142, 73] on div "Progress Updates" at bounding box center [154, 76] width 43 height 15
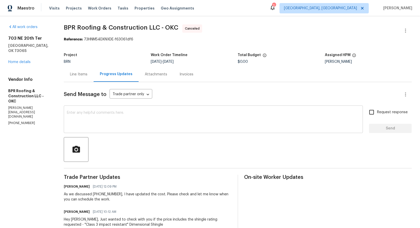
click at [128, 127] on textarea at bounding box center [213, 120] width 293 height 18
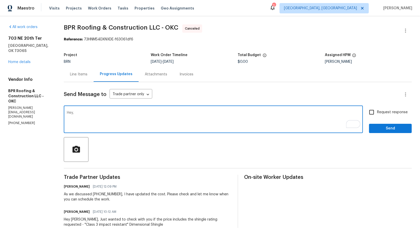
paste textarea "I accidentally deleted the previous work order. I’ve sent you the new one with …"
click at [133, 114] on textarea "Hey, I accidentally deleted the previous work order. I’ve sent you the new one …" at bounding box center [213, 120] width 293 height 18
click at [252, 115] on textarea "Hey, I accidentally deleted this work order. I’ve sent you the new one with the…" at bounding box center [213, 120] width 293 height 18
type textarea "Hey, I accidentally deleted this work order. I’ve sent you the new one with the…"
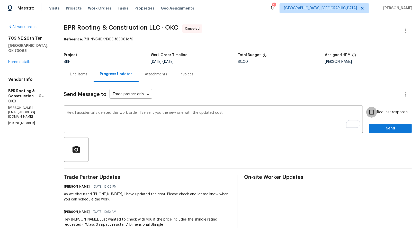
click at [376, 113] on input "Request response" at bounding box center [372, 112] width 11 height 11
checkbox input "true"
click at [382, 130] on span "Send" at bounding box center [391, 128] width 35 height 6
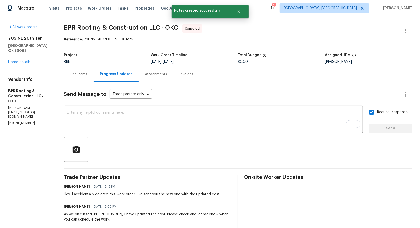
click at [75, 75] on div "Line Items" at bounding box center [79, 74] width 18 height 5
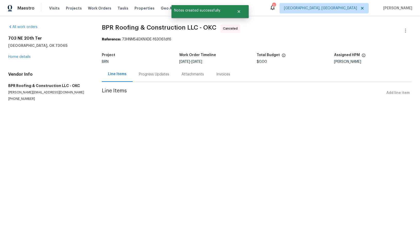
click at [151, 74] on div "Progress Updates" at bounding box center [154, 74] width 30 height 5
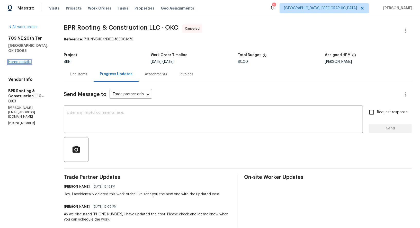
click at [21, 60] on link "Home details" at bounding box center [19, 62] width 22 height 4
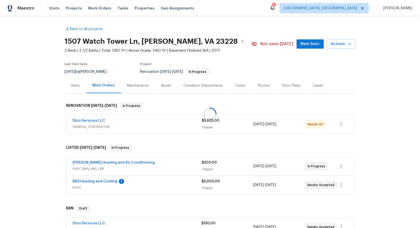
click at [94, 180] on div at bounding box center [210, 114] width 420 height 228
click at [94, 180] on link "BBS Heating and Cooling" at bounding box center [95, 182] width 45 height 4
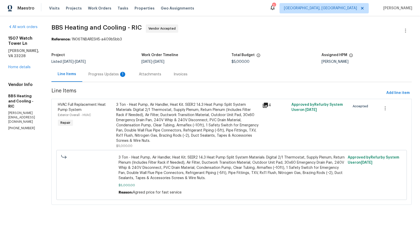
click at [119, 75] on div "Progress Updates 1" at bounding box center [108, 74] width 38 height 5
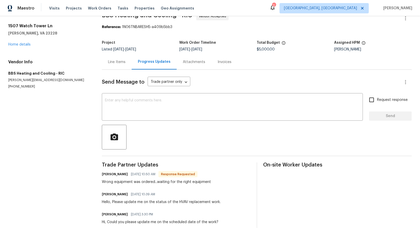
scroll to position [12, 0]
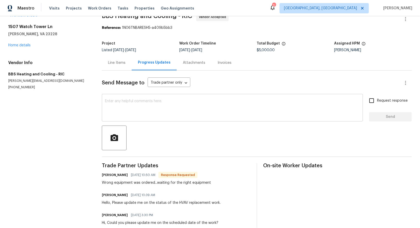
click at [149, 115] on textarea at bounding box center [232, 108] width 255 height 18
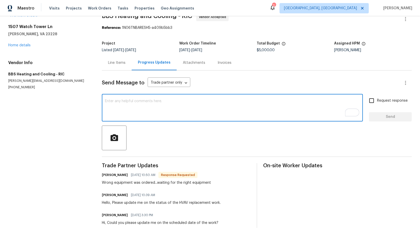
click at [137, 112] on textarea "To enrich screen reader interactions, please activate Accessibility in Grammarl…" at bounding box center [232, 108] width 255 height 18
type textarea "Thank"
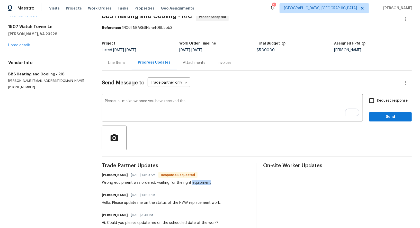
drag, startPoint x: 191, startPoint y: 182, endPoint x: 223, endPoint y: 182, distance: 32.4
click at [223, 182] on div "Steve Edmonds 09/10/2025 10:50 AM Response Requested Wrong equipment was ordere…" at bounding box center [176, 178] width 149 height 14
copy div "equipment"
click at [193, 97] on div "Please let me know once you have received the x ​" at bounding box center [232, 108] width 261 height 26
paste textarea "equipment"
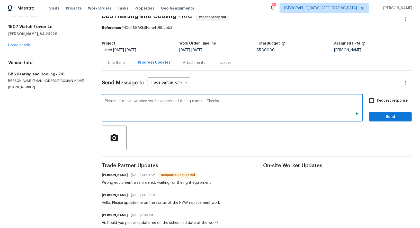
type textarea "Please let me know once you have received the equipment. Thanks!"
click at [375, 105] on input "Request response" at bounding box center [372, 100] width 11 height 11
checkbox input "true"
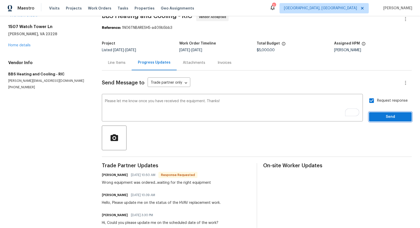
click at [380, 114] on span "Send" at bounding box center [391, 117] width 35 height 6
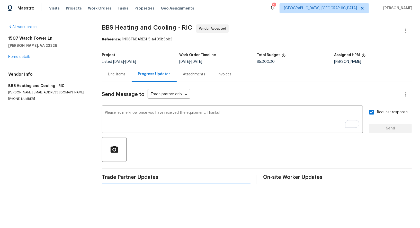
scroll to position [0, 0]
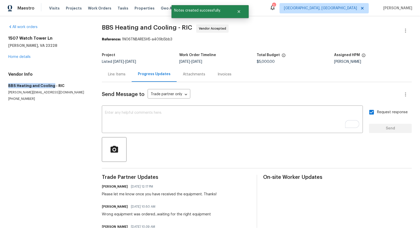
drag, startPoint x: 0, startPoint y: 88, endPoint x: 51, endPoint y: 87, distance: 51.0
click at [51, 87] on div "All work orders 1507 Watch Tower Ln Henrico, VA 23228 Home details Vendor Info …" at bounding box center [210, 143] width 420 height 255
copy h5 "BBS Heating and Cooling"
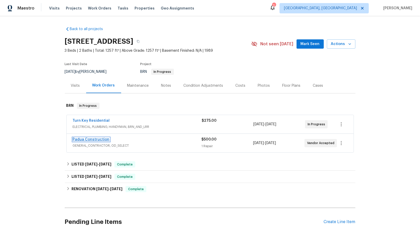
click at [100, 138] on link "Padua Construction" at bounding box center [91, 140] width 37 height 4
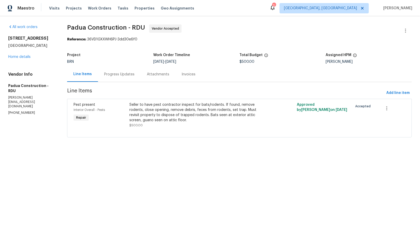
click at [112, 74] on div "Progress Updates" at bounding box center [119, 74] width 30 height 5
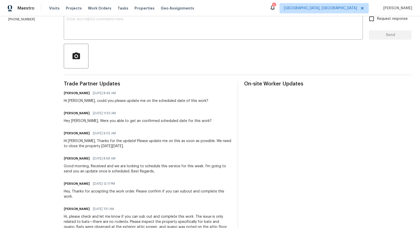
scroll to position [140, 0]
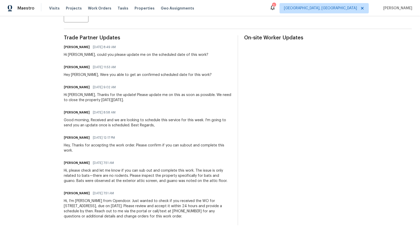
click at [132, 144] on div "Hey, Thanks for accepting the work order. Please confirm if you can subout and …" at bounding box center [148, 148] width 168 height 10
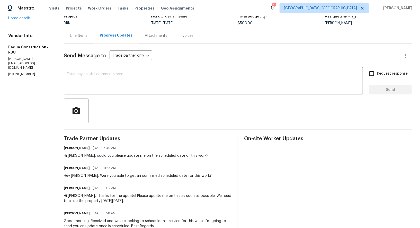
scroll to position [0, 0]
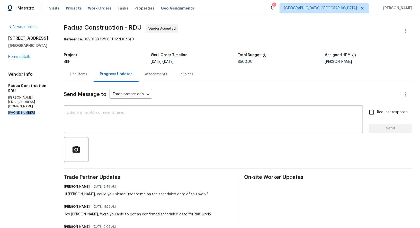
drag, startPoint x: 31, startPoint y: 104, endPoint x: 0, endPoint y: 103, distance: 31.2
click at [0, 103] on div "All work orders [STREET_ADDRESS] Home details Vendor Info Padua Construction - …" at bounding box center [210, 194] width 420 height 357
copy p "[PHONE_NUMBER]"
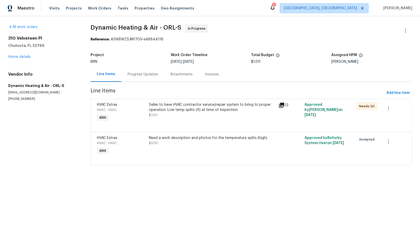
click at [179, 121] on div "Seller to have HVAC contractor service/repair system to bring to proper operati…" at bounding box center [213, 113] width 130 height 24
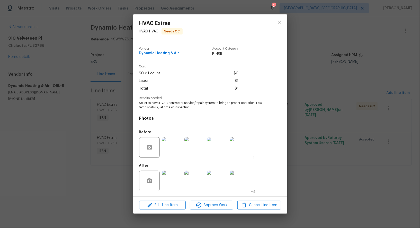
click at [172, 179] on img at bounding box center [172, 181] width 21 height 21
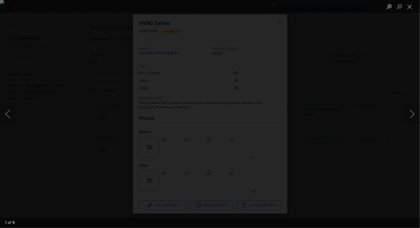
click at [332, 141] on div "Lightbox" at bounding box center [210, 114] width 420 height 228
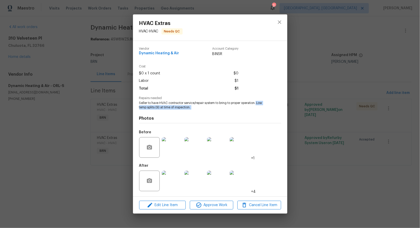
drag, startPoint x: 258, startPoint y: 103, endPoint x: 269, endPoint y: 110, distance: 13.1
click at [269, 110] on div "Vendor Dynamic Heating & Air Account Category BINSR Cost $0 x 1 count $0 Labor …" at bounding box center [210, 118] width 142 height 151
click at [170, 149] on img at bounding box center [172, 147] width 21 height 21
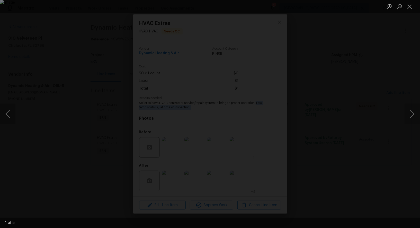
click at [13, 112] on button "Previous image" at bounding box center [7, 114] width 15 height 21
click at [11, 119] on button "Previous image" at bounding box center [7, 114] width 15 height 21
click at [177, 103] on img "Lightbox" at bounding box center [209, 114] width 353 height 192
click at [6, 117] on button "Previous image" at bounding box center [7, 114] width 15 height 21
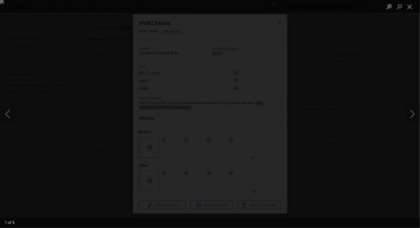
click at [95, 71] on div "Lightbox" at bounding box center [210, 114] width 420 height 228
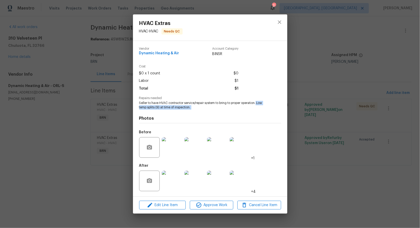
click at [95, 71] on div "HVAC Extras HVAC - HVAC Needs QC Vendor Dynamic Heating & Air Account Category …" at bounding box center [210, 114] width 420 height 228
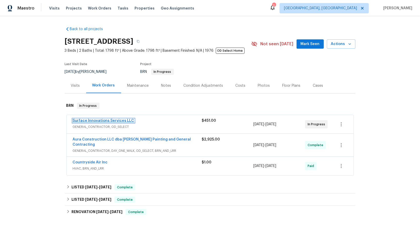
click at [96, 120] on link "Surface Innovations Services LLC" at bounding box center [104, 121] width 62 height 4
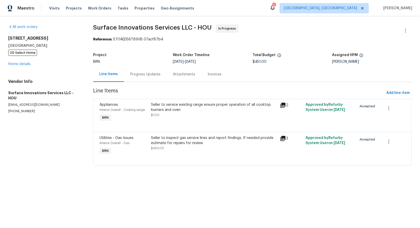
click at [171, 143] on div "Seller to inspect gas service lines and report findings. If needed provide esti…" at bounding box center [214, 140] width 126 height 10
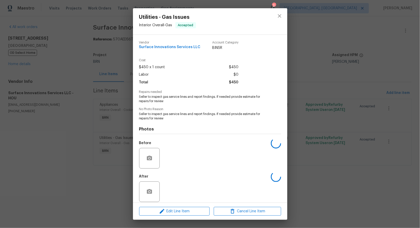
scroll to position [5, 0]
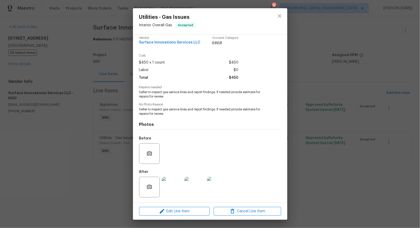
click at [173, 190] on img at bounding box center [172, 187] width 21 height 21
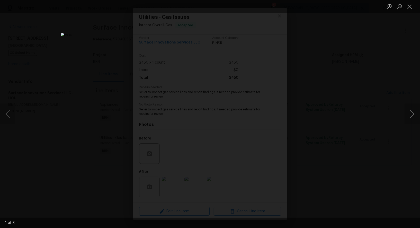
click at [390, 156] on div "Lightbox" at bounding box center [210, 114] width 420 height 228
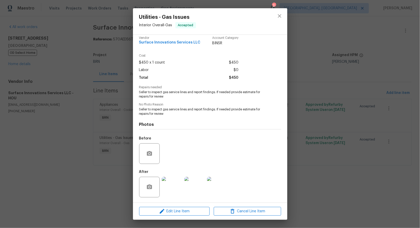
click at [390, 156] on div "Utilities - Gas Issues Interior Overall - Gas Accepted Vendor Surface Innovatio…" at bounding box center [210, 114] width 420 height 228
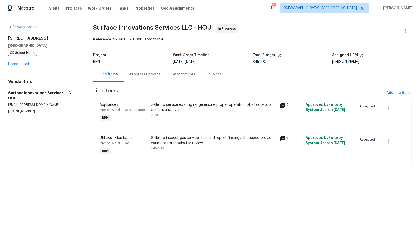
click at [147, 76] on div "Progress Updates" at bounding box center [145, 74] width 30 height 5
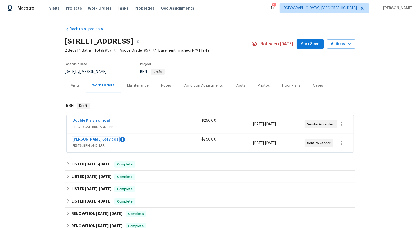
click at [91, 140] on link "Massey Services" at bounding box center [96, 140] width 46 height 4
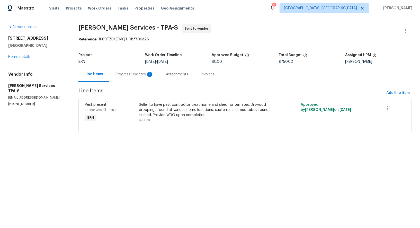
click at [128, 74] on div "Progress Updates 1" at bounding box center [135, 74] width 38 height 5
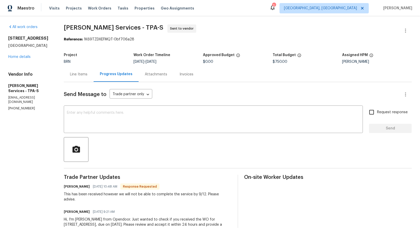
scroll to position [24, 0]
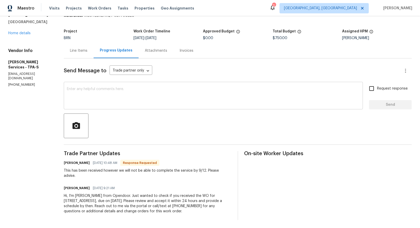
click at [136, 96] on textarea at bounding box center [213, 96] width 293 height 18
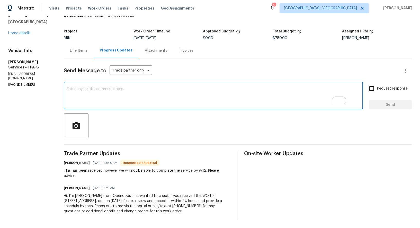
click at [155, 104] on textarea "To enrich screen reader interactions, please activate Accessibility in Grammarl…" at bounding box center [213, 96] width 293 height 18
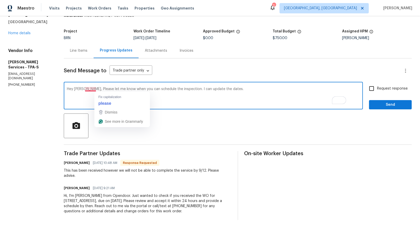
click at [103, 90] on textarea "Hey Tisha, Please let me know when you can schedule the inspection. I can updat…" at bounding box center [213, 96] width 293 height 18
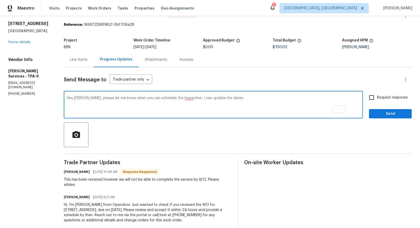
scroll to position [20, 0]
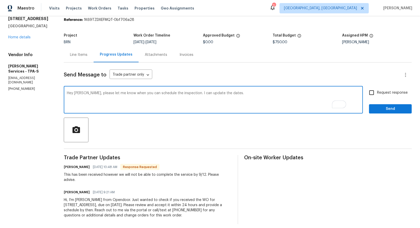
click at [204, 92] on textarea "Hey [PERSON_NAME], please let me know when you can schedule the inspection. I c…" at bounding box center [213, 100] width 293 height 18
click at [252, 96] on textarea "Hey Tisha, please let me know when you can schedule the inspection. I can updat…" at bounding box center [213, 100] width 293 height 18
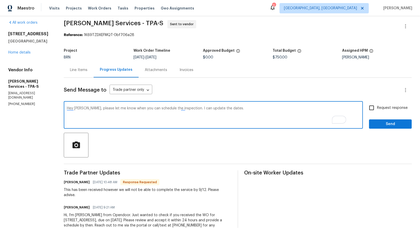
scroll to position [0, 0]
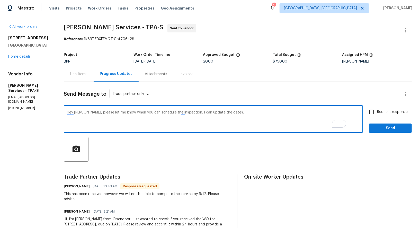
type textarea "Hey Tisha, please let me know when you can schedule the inspection. I can updat…"
click at [374, 114] on input "Request response" at bounding box center [372, 112] width 11 height 11
checkbox input "true"
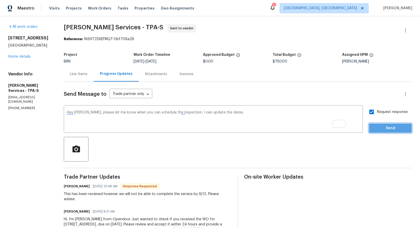
click at [382, 127] on span "Send" at bounding box center [391, 128] width 35 height 6
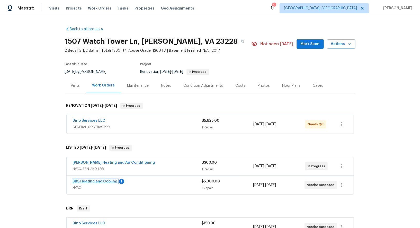
click at [103, 180] on link "BBS Heating and Cooling" at bounding box center [95, 182] width 45 height 4
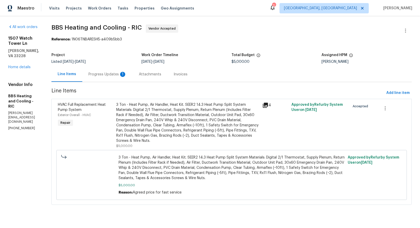
click at [121, 73] on div "Progress Updates 1" at bounding box center [108, 74] width 38 height 5
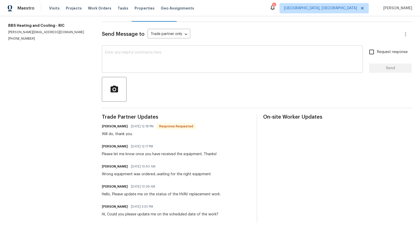
scroll to position [63, 0]
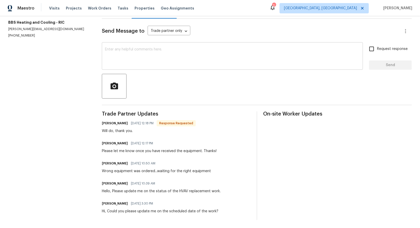
click at [136, 60] on textarea at bounding box center [232, 57] width 255 height 18
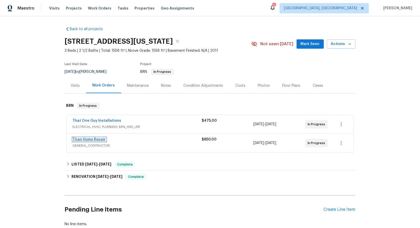
click at [92, 138] on link "Titan Home Repair" at bounding box center [89, 140] width 33 height 4
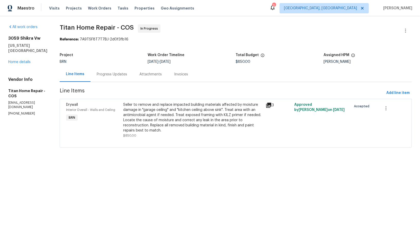
click at [107, 67] on div "Progress Updates" at bounding box center [112, 74] width 43 height 15
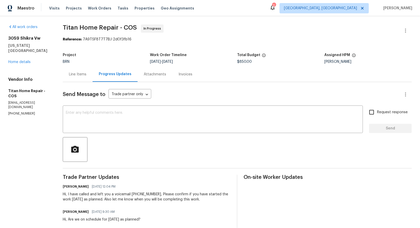
scroll to position [74, 0]
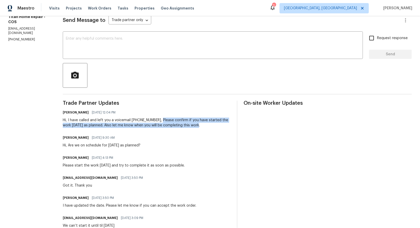
drag, startPoint x: 158, startPoint y: 120, endPoint x: 195, endPoint y: 125, distance: 37.0
click at [195, 125] on div "Hi, I have called and left you a voicemail [PHONE_NUMBER], Please confirm if yo…" at bounding box center [147, 123] width 168 height 10
copy div "Please confirm if you have started the work [DATE] as planned. Also let me know…"
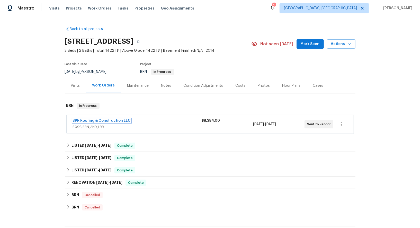
click at [102, 119] on link "BPR Roofing & Construction LLC" at bounding box center [102, 121] width 58 height 4
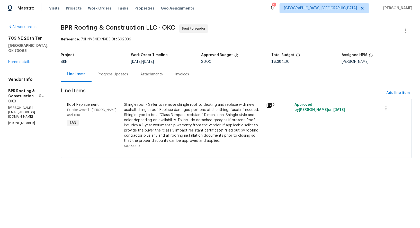
click at [116, 68] on div "Progress Updates" at bounding box center [113, 74] width 43 height 15
click at [108, 75] on div "Progress Updates" at bounding box center [113, 74] width 30 height 5
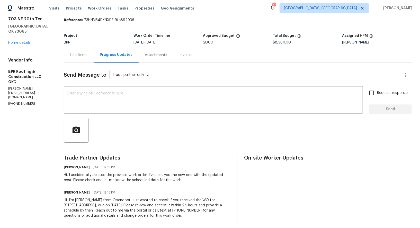
scroll to position [24, 0]
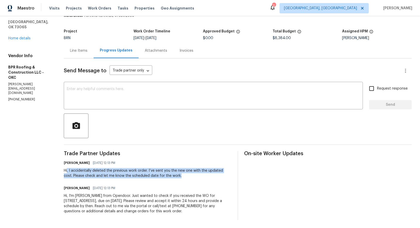
drag, startPoint x: 66, startPoint y: 171, endPoint x: 175, endPoint y: 177, distance: 108.3
click at [175, 177] on div "Hi, I accidentally deleted the previous work order. I’ve sent you the new one w…" at bounding box center [148, 173] width 168 height 10
copy div ", I accidentally deleted the previous work order. I’ve sent you the new one wit…"
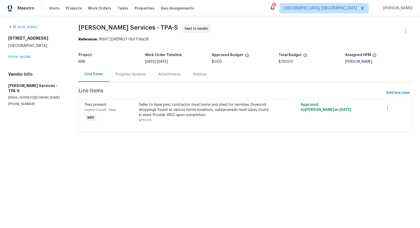
click at [131, 68] on div "Progress Updates" at bounding box center [130, 74] width 43 height 15
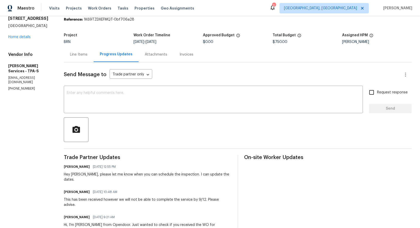
scroll to position [44, 0]
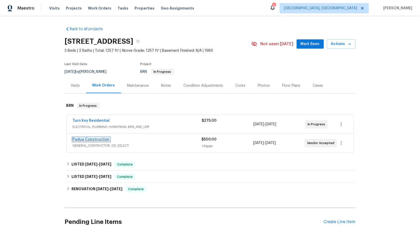
click at [81, 139] on link "Padua Construction" at bounding box center [91, 140] width 37 height 4
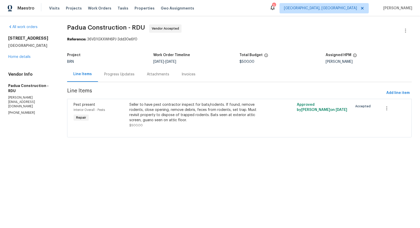
click at [110, 77] on div "Progress Updates" at bounding box center [119, 74] width 43 height 15
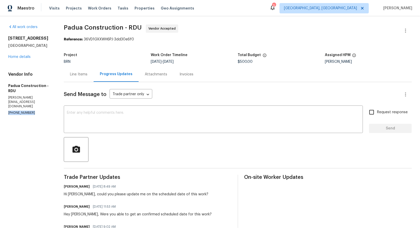
drag, startPoint x: 33, startPoint y: 103, endPoint x: 0, endPoint y: 103, distance: 33.0
click at [0, 103] on div "All work orders 2705 Ramblegate Ln Durham, NC 27705 Home details Vendor Info Pa…" at bounding box center [210, 194] width 420 height 357
copy p "(305) 319-1110"
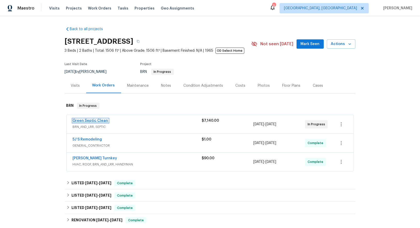
click at [85, 120] on link "Green Septic Clean" at bounding box center [91, 121] width 36 height 4
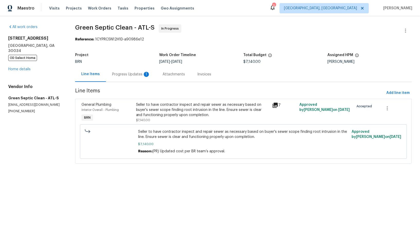
click at [139, 73] on div "Progress Updates 1" at bounding box center [131, 74] width 38 height 5
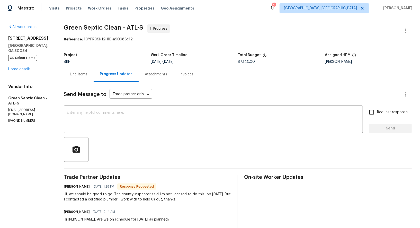
scroll to position [6, 0]
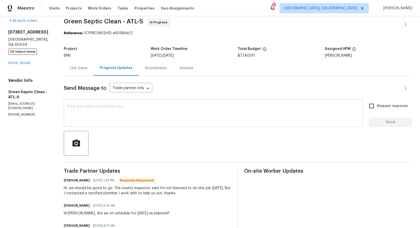
click at [143, 122] on textarea at bounding box center [213, 114] width 293 height 18
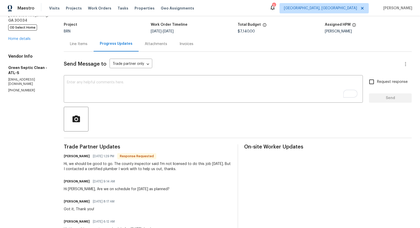
scroll to position [41, 0]
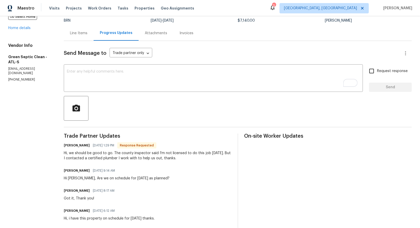
click at [77, 34] on div "Line Items" at bounding box center [79, 33] width 18 height 5
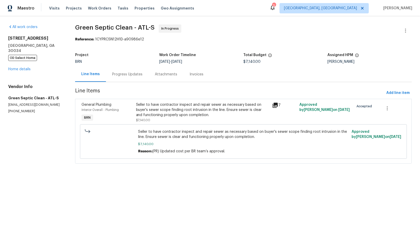
click at [123, 64] on div "Project BRN Work Order Timeline [DATE] - [DATE] Total Budget $7,140.00 Assigned…" at bounding box center [243, 58] width 337 height 16
click at [127, 75] on div "Progress Updates" at bounding box center [127, 74] width 30 height 5
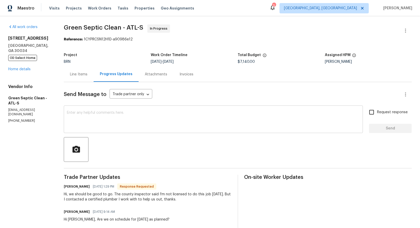
click at [138, 109] on div "x ​" at bounding box center [213, 120] width 299 height 26
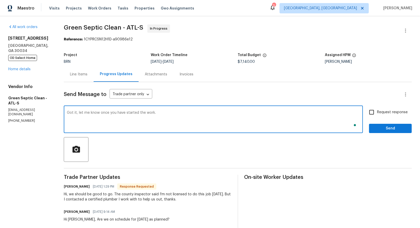
type textarea "Got it, let me know once you have started the work."
click at [372, 111] on input "Request response" at bounding box center [372, 112] width 11 height 11
checkbox input "true"
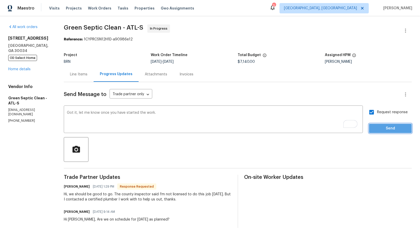
click at [383, 127] on span "Send" at bounding box center [391, 128] width 35 height 6
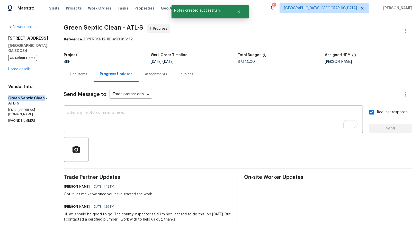
drag, startPoint x: 4, startPoint y: 97, endPoint x: 42, endPoint y: 98, distance: 37.4
copy h5 "Green Septic Clean"
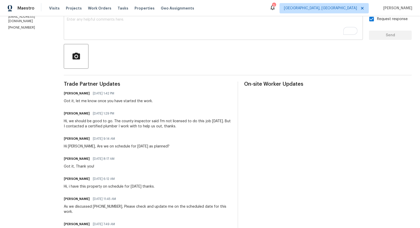
scroll to position [93, 0]
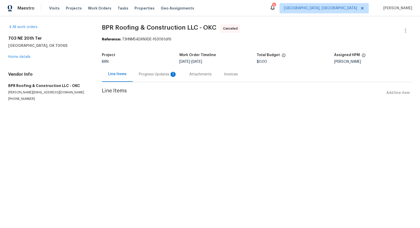
click at [145, 78] on div "Progress Updates 1" at bounding box center [158, 74] width 50 height 15
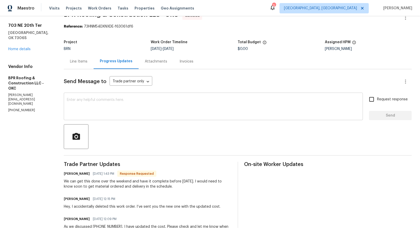
scroll to position [12, 0]
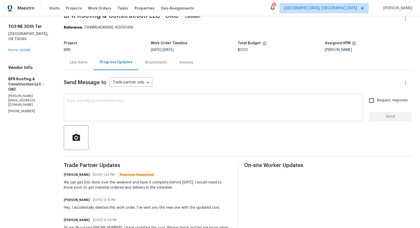
click at [122, 110] on textarea at bounding box center [213, 108] width 293 height 18
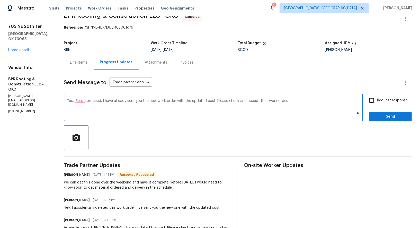
click at [79, 101] on textarea "Yes, Please proceed. I have already sent you the new work order with the update…" at bounding box center [213, 108] width 293 height 18
type textarea "Yes, please proceed. I have already sent you the new work order with the update…"
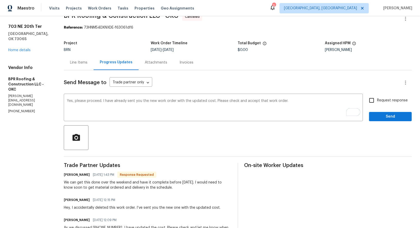
click at [375, 101] on input "Request response" at bounding box center [372, 100] width 11 height 11
checkbox input "true"
click at [384, 119] on span "Send" at bounding box center [391, 117] width 35 height 6
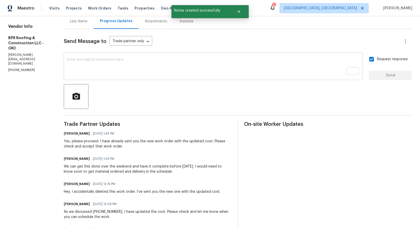
scroll to position [0, 0]
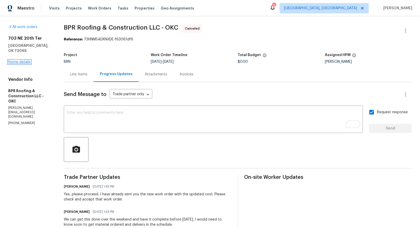
click at [20, 60] on link "Home details" at bounding box center [19, 62] width 22 height 4
